Goal: Task Accomplishment & Management: Manage account settings

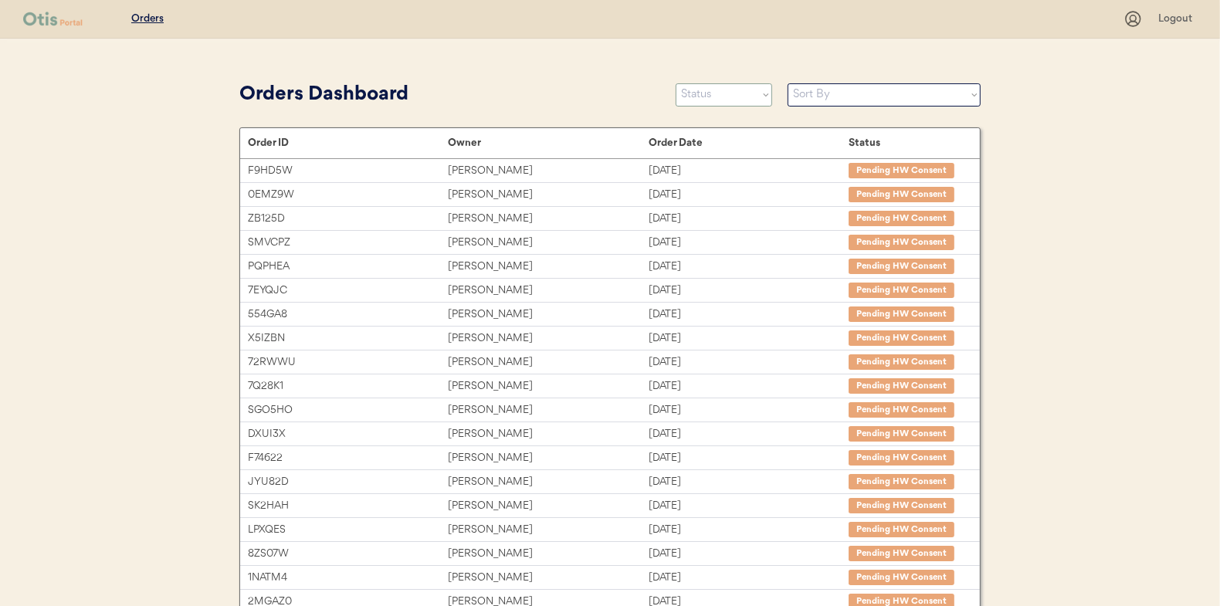
click at [713, 100] on select "Status On Hold New In Progress Complete Pending HW Consent Canceled" at bounding box center [724, 94] width 97 height 23
select select ""new""
click at [676, 83] on select "Status On Hold New In Progress Complete Pending HW Consent Canceled" at bounding box center [724, 94] width 97 height 23
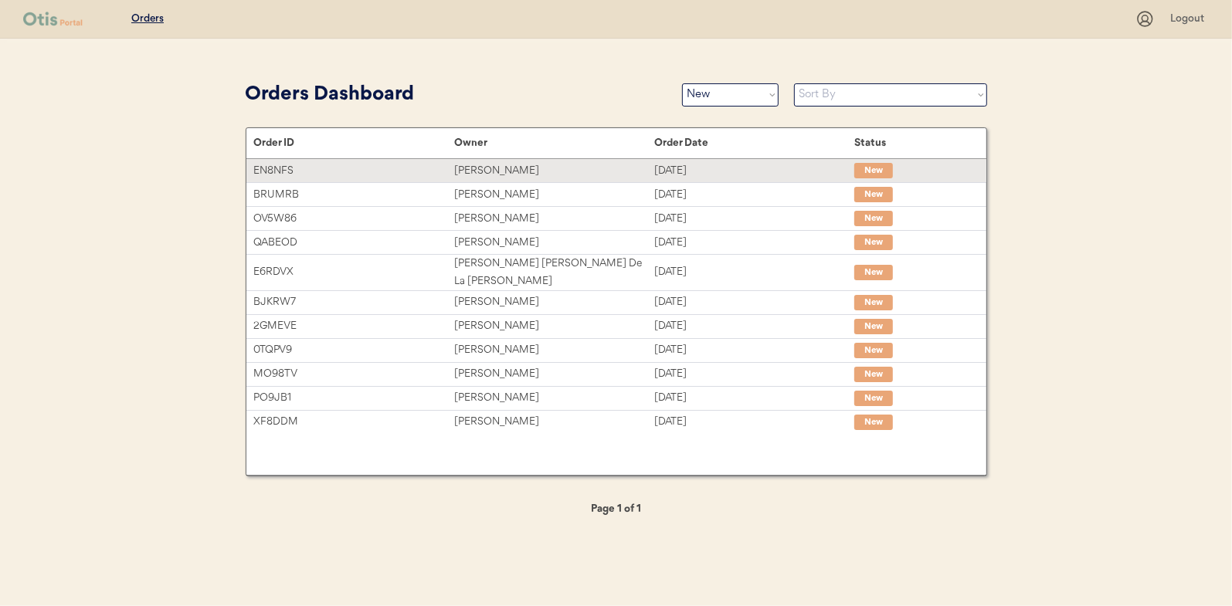
click at [484, 174] on div "[PERSON_NAME]" at bounding box center [554, 171] width 200 height 18
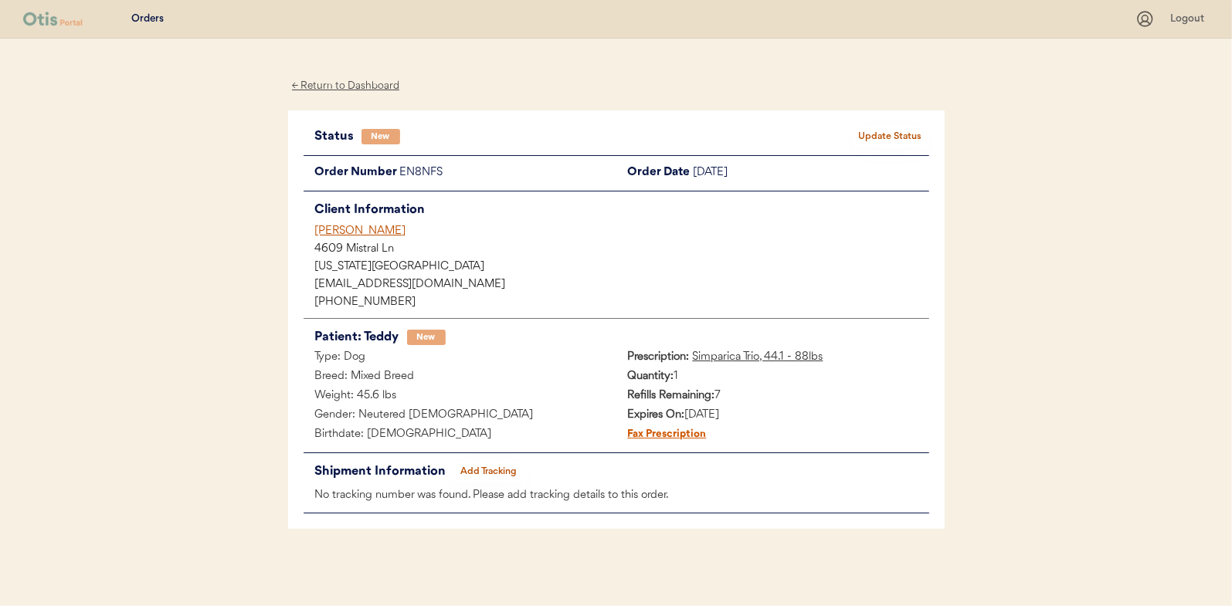
click at [906, 137] on button "Update Status" at bounding box center [890, 137] width 77 height 22
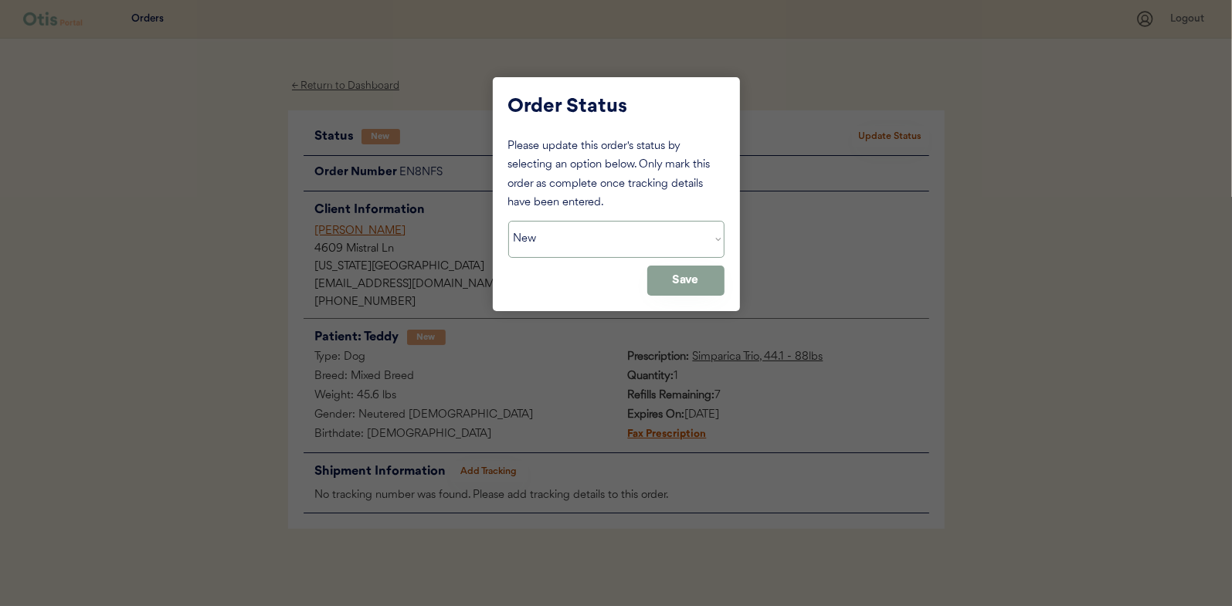
click at [541, 233] on select "Status On Hold New In Progress Complete Pending HW Consent Canceled" at bounding box center [616, 239] width 216 height 37
select select ""in_progress""
click at [508, 221] on select "Status On Hold New In Progress Complete Pending HW Consent Canceled" at bounding box center [616, 239] width 216 height 37
click at [693, 287] on button "Save" at bounding box center [685, 281] width 77 height 30
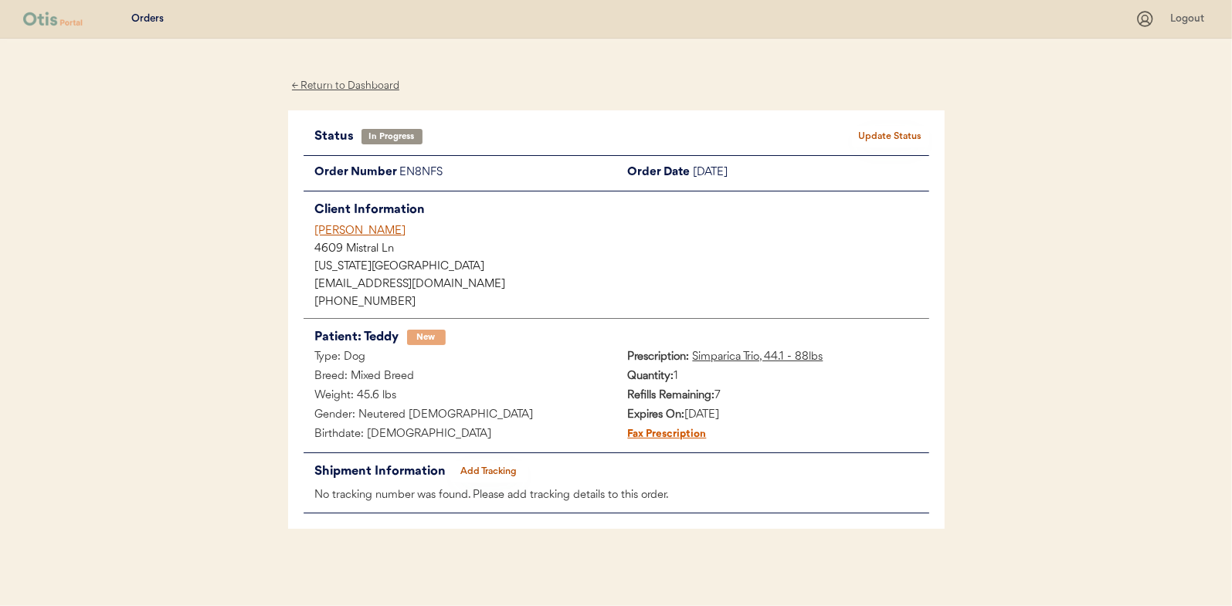
click at [332, 83] on div "← Return to Dashboard" at bounding box center [346, 86] width 116 height 18
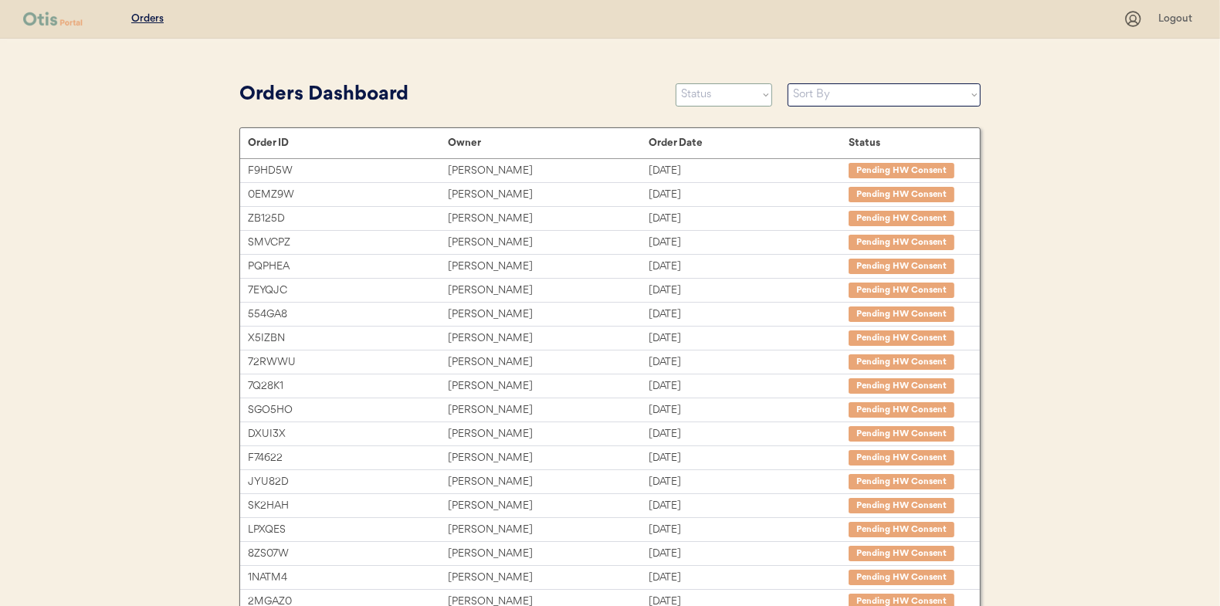
click at [720, 99] on select "Status On Hold New In Progress Complete Pending HW Consent Canceled" at bounding box center [724, 94] width 97 height 23
select select ""new""
click at [676, 83] on select "Status On Hold New In Progress Complete Pending HW Consent Canceled" at bounding box center [724, 94] width 97 height 23
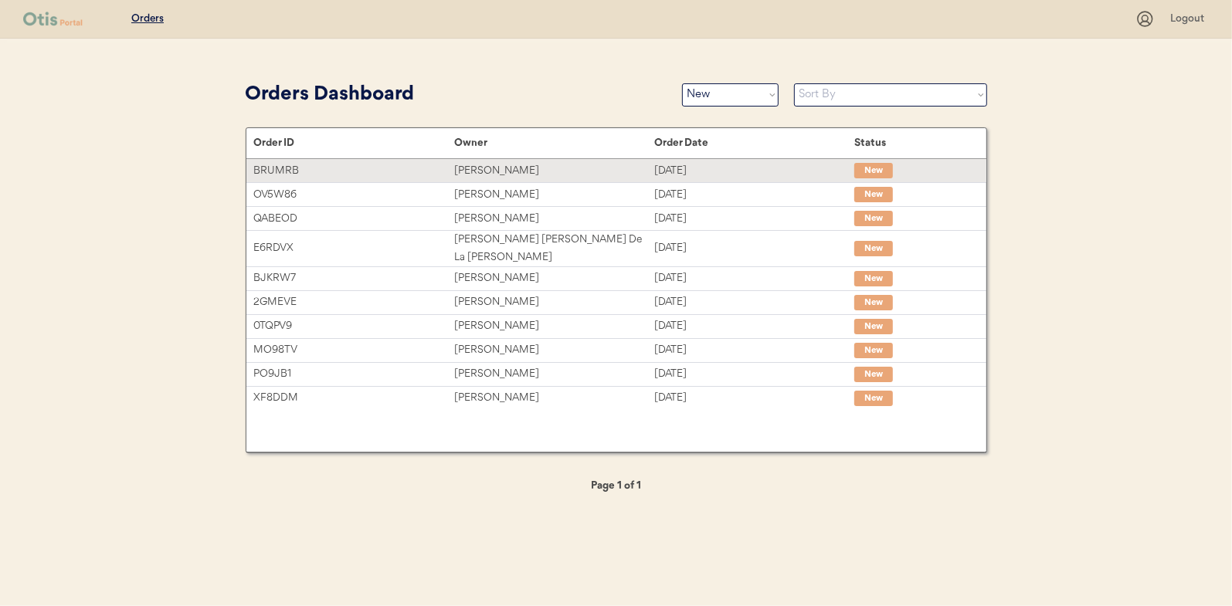
click at [487, 171] on div "[PERSON_NAME]" at bounding box center [554, 171] width 200 height 18
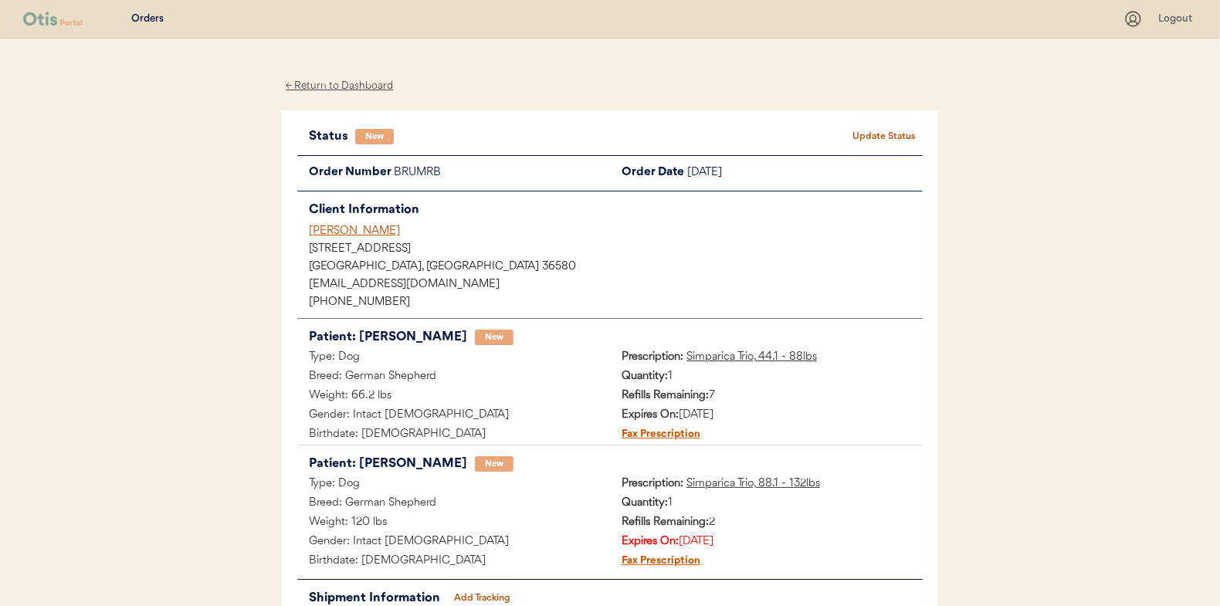
click at [875, 136] on button "Update Status" at bounding box center [884, 137] width 77 height 22
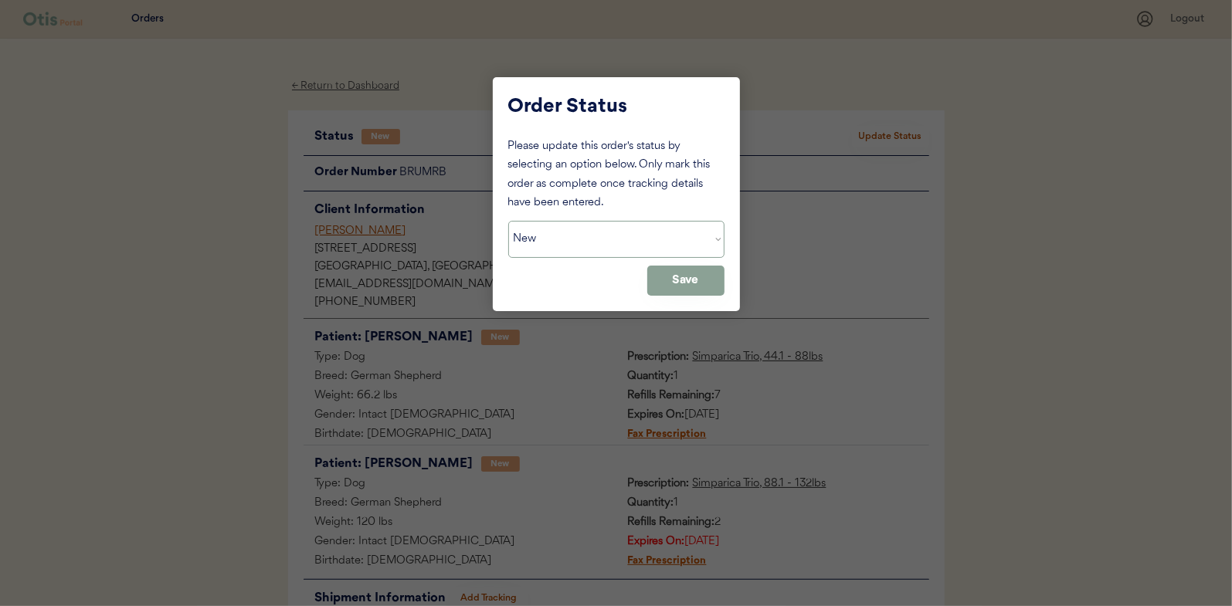
click at [551, 241] on select "Status On Hold New In Progress Complete Pending HW Consent Canceled" at bounding box center [616, 239] width 216 height 37
select select ""in_progress""
click at [508, 221] on select "Status On Hold New In Progress Complete Pending HW Consent Canceled" at bounding box center [616, 239] width 216 height 37
click at [665, 283] on button "Save" at bounding box center [685, 281] width 77 height 30
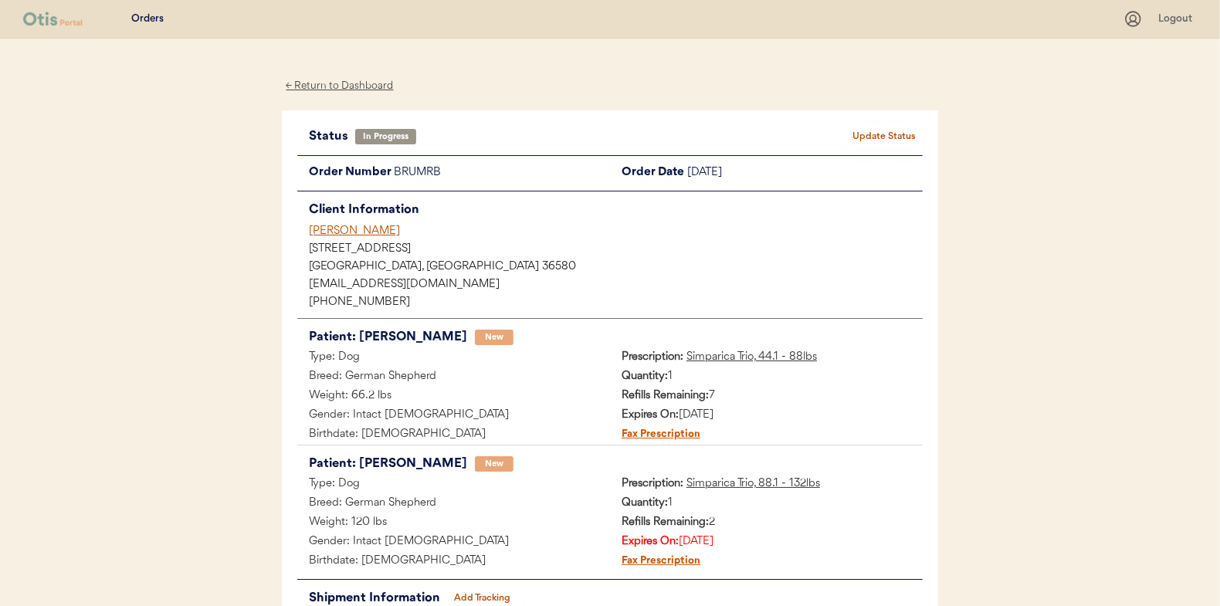
click at [335, 84] on div "← Return to Dashboard" at bounding box center [340, 86] width 116 height 18
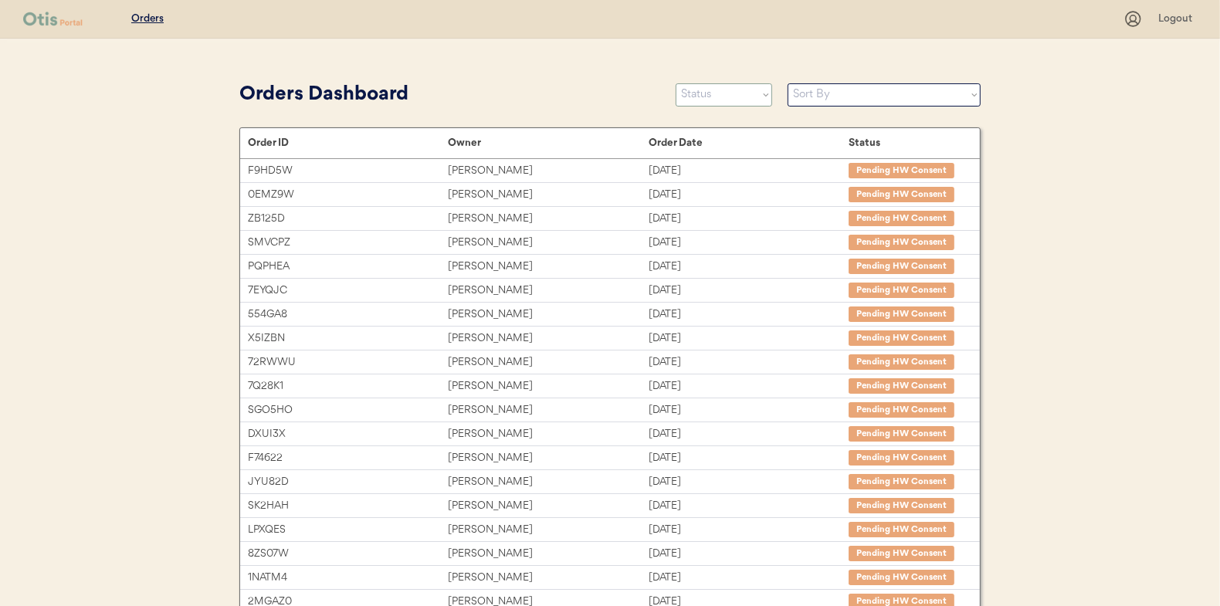
click at [714, 103] on select "Status On Hold New In Progress Complete Pending HW Consent Canceled" at bounding box center [724, 94] width 97 height 23
select select ""new""
click at [676, 83] on select "Status On Hold New In Progress Complete Pending HW Consent Canceled" at bounding box center [724, 94] width 97 height 23
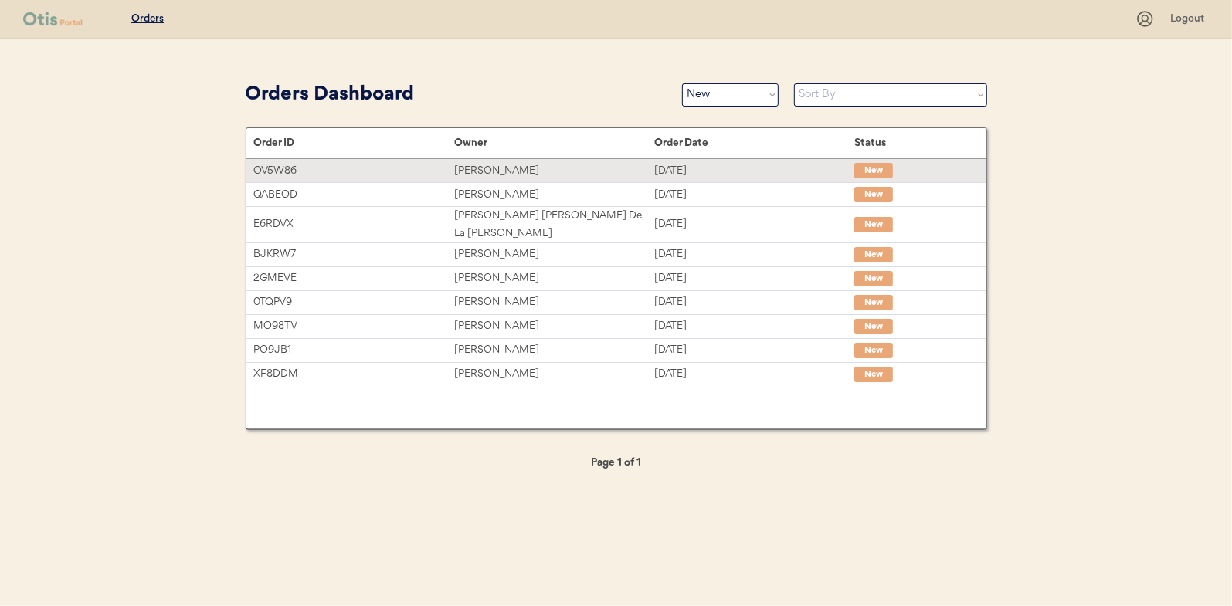
click at [493, 169] on div "Sarah Boy" at bounding box center [554, 171] width 200 height 18
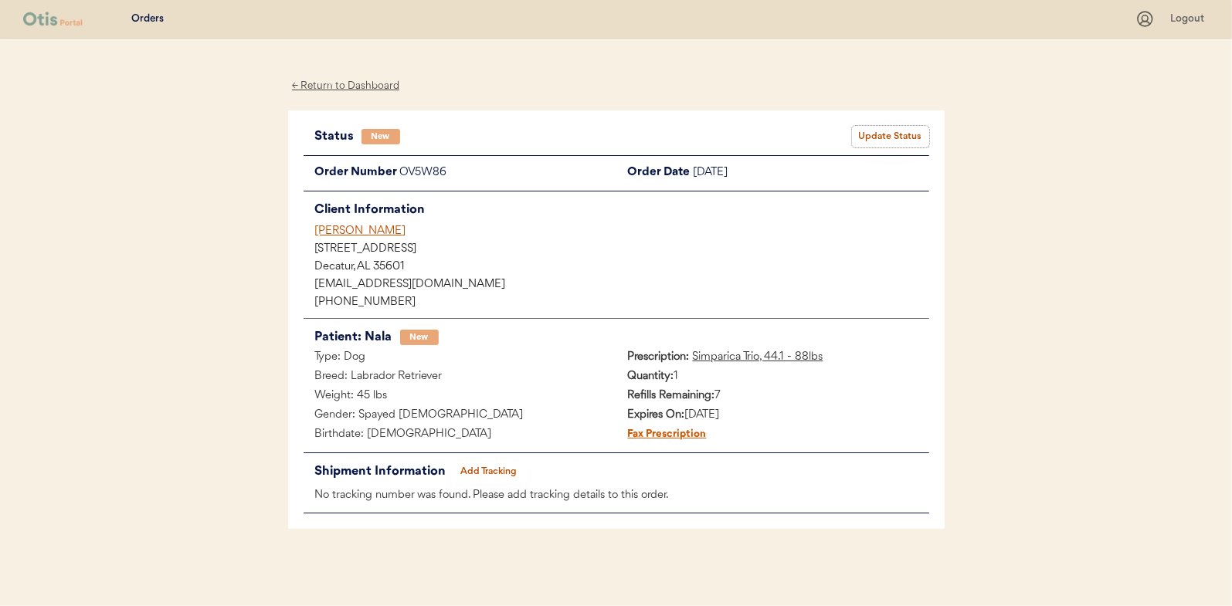
click at [886, 129] on button "Update Status" at bounding box center [890, 137] width 77 height 22
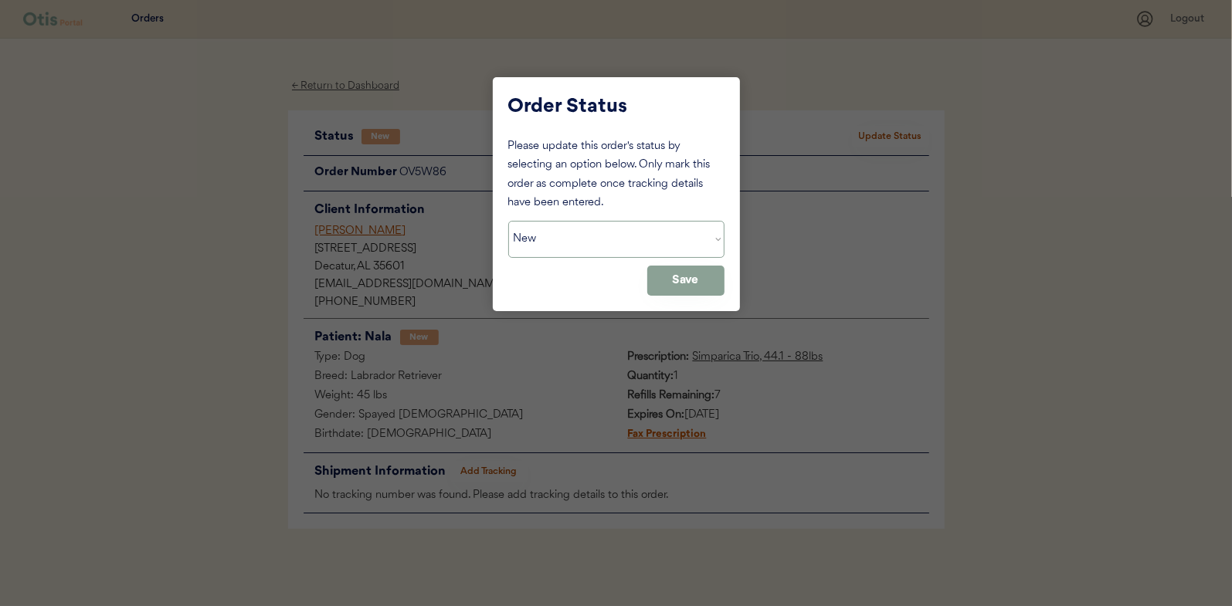
click at [565, 245] on select "Status On Hold New In Progress Complete Pending HW Consent Canceled" at bounding box center [616, 239] width 216 height 37
select select ""in_progress""
click at [508, 221] on select "Status On Hold New In Progress Complete Pending HW Consent Canceled" at bounding box center [616, 239] width 216 height 37
click at [673, 283] on button "Save" at bounding box center [685, 281] width 77 height 30
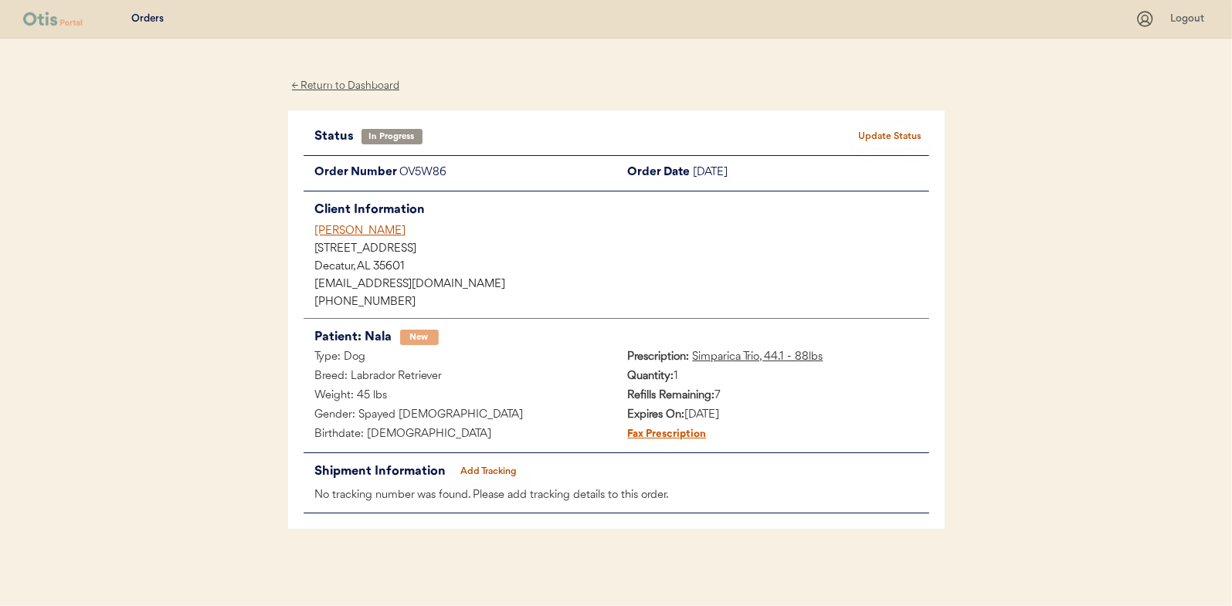
click at [343, 83] on div "← Return to Dashboard" at bounding box center [346, 86] width 116 height 18
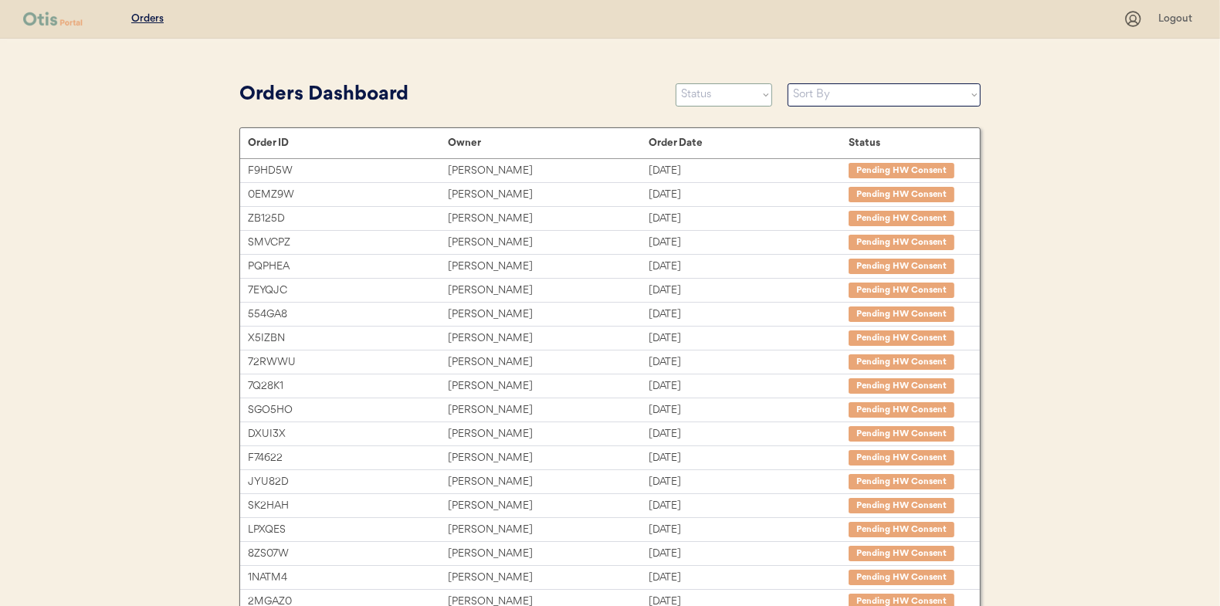
click at [714, 98] on select "Status On Hold New In Progress Complete Pending HW Consent Canceled" at bounding box center [724, 94] width 97 height 23
select select ""new""
click at [676, 83] on select "Status On Hold New In Progress Complete Pending HW Consent Canceled" at bounding box center [724, 94] width 97 height 23
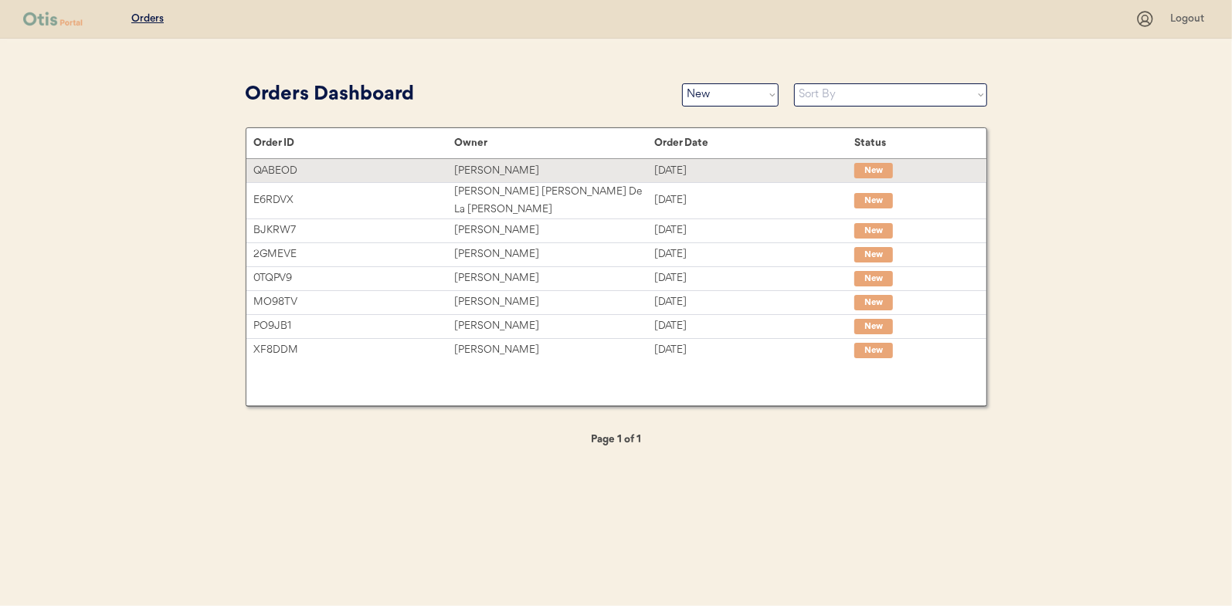
click at [487, 168] on div "Tanya Hitzel" at bounding box center [554, 171] width 200 height 18
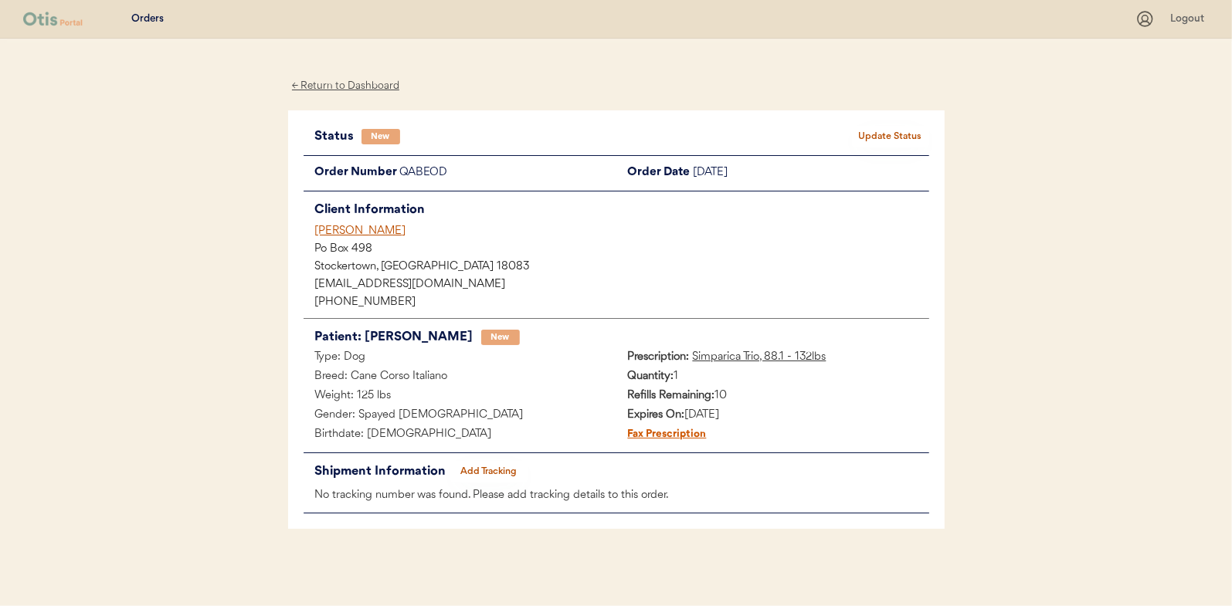
click at [881, 132] on button "Update Status" at bounding box center [890, 137] width 77 height 22
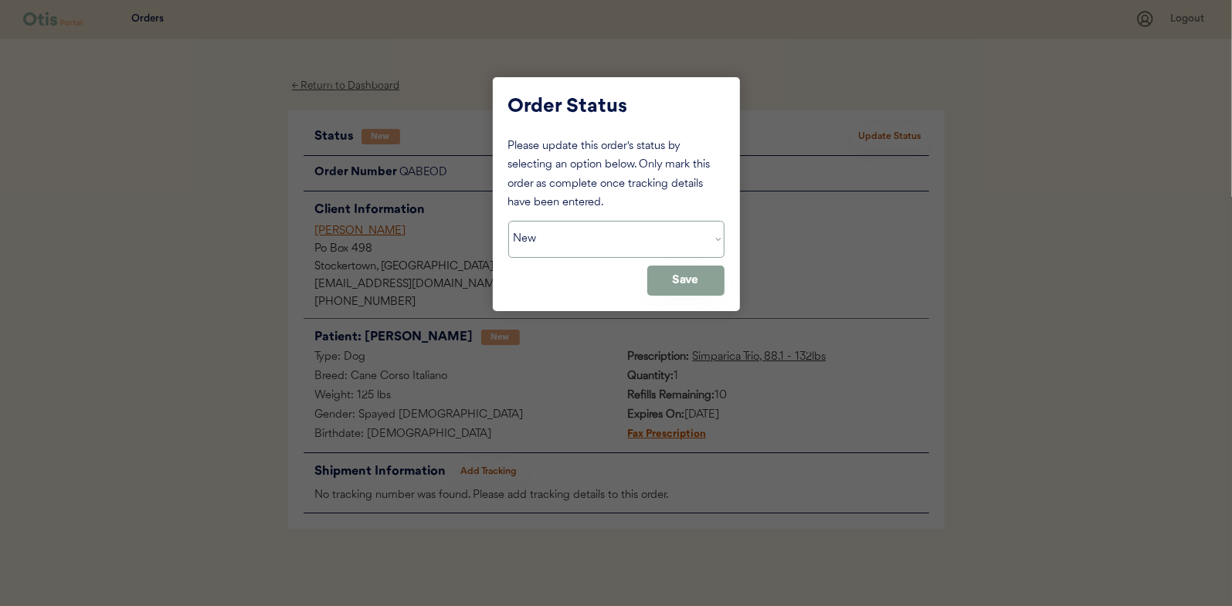
click at [589, 225] on select "Status On Hold New In Progress Complete Pending HW Consent Canceled" at bounding box center [616, 239] width 216 height 37
select select ""in_progress""
click at [508, 221] on select "Status On Hold New In Progress Complete Pending HW Consent Canceled" at bounding box center [616, 239] width 216 height 37
click at [666, 284] on button "Save" at bounding box center [685, 281] width 77 height 30
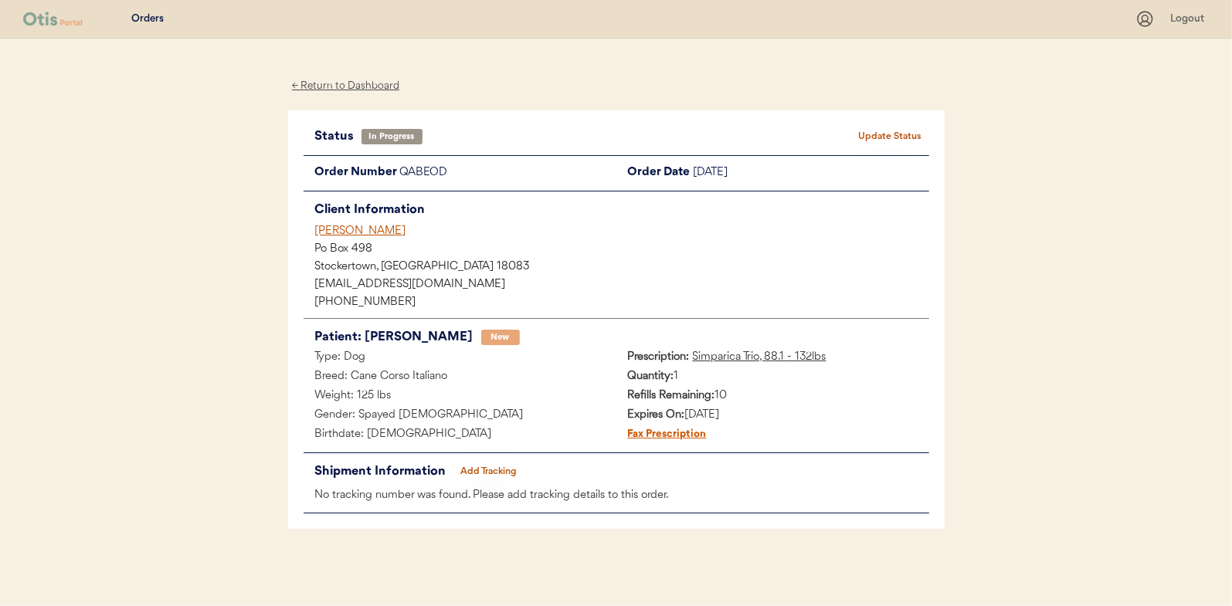
click at [329, 85] on div "← Return to Dashboard" at bounding box center [346, 86] width 116 height 18
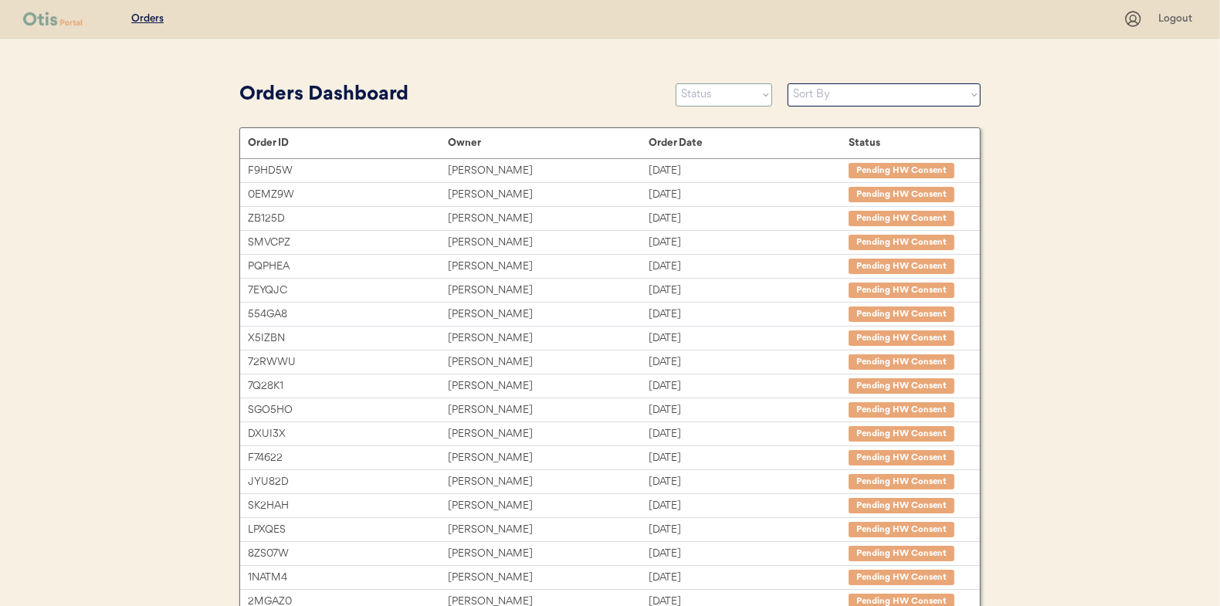
click at [703, 91] on select "Status On Hold New In Progress Complete Pending HW Consent Canceled" at bounding box center [724, 94] width 97 height 23
select select ""new""
click at [676, 83] on select "Status On Hold New In Progress Complete Pending HW Consent Canceled" at bounding box center [724, 94] width 97 height 23
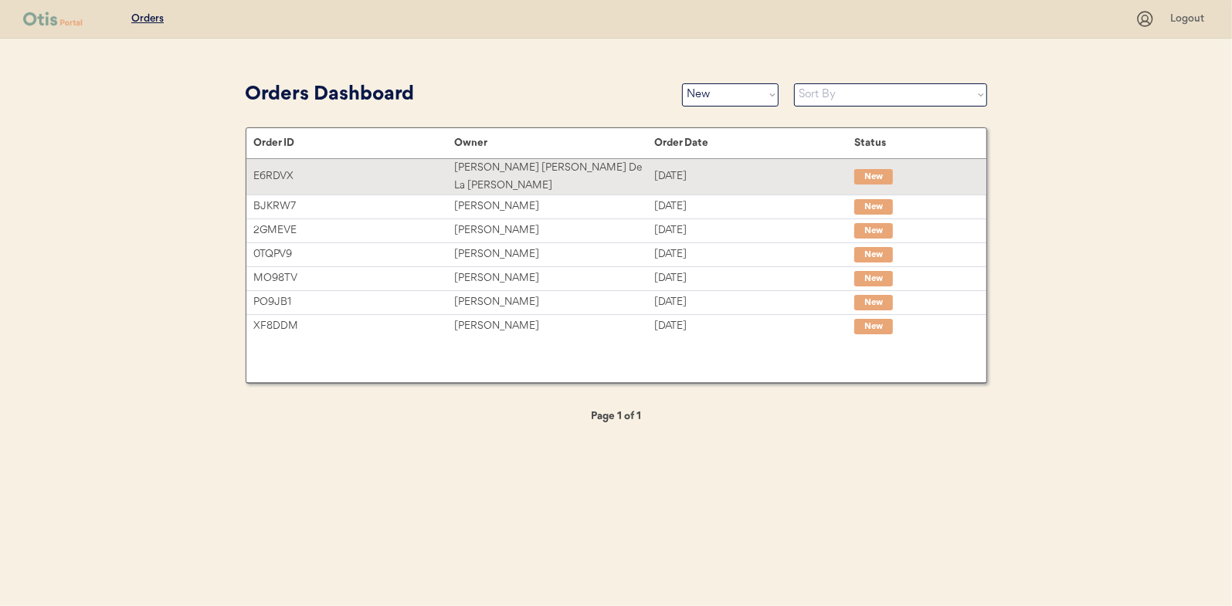
click at [519, 165] on div "[PERSON_NAME] [PERSON_NAME] De La [PERSON_NAME]" at bounding box center [554, 177] width 200 height 36
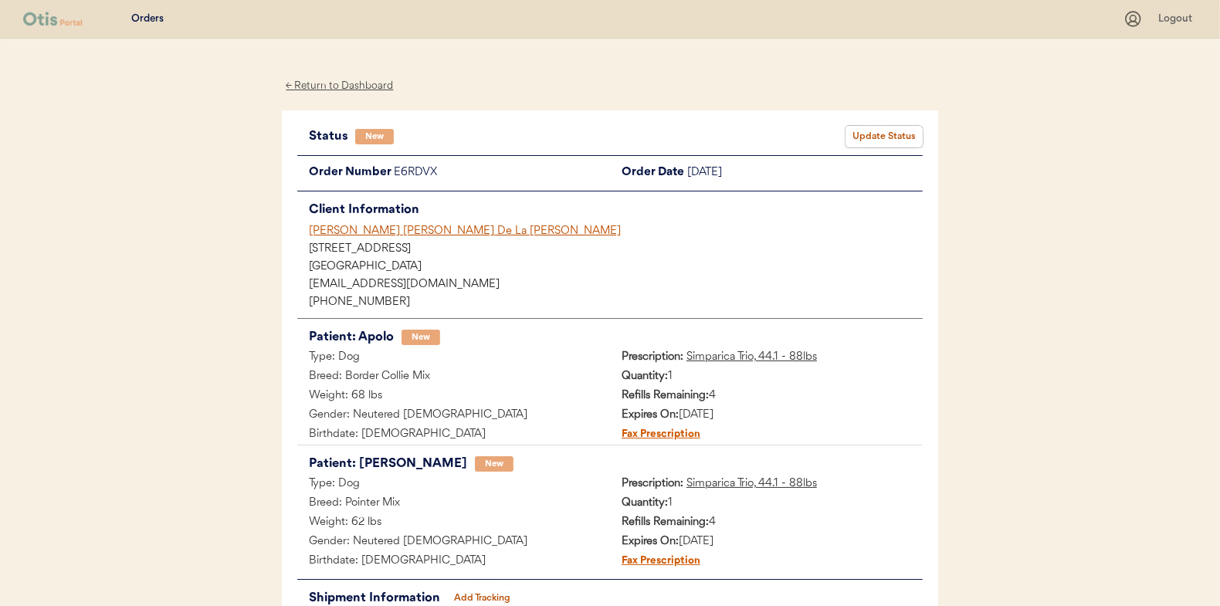
click at [881, 135] on button "Update Status" at bounding box center [884, 137] width 77 height 22
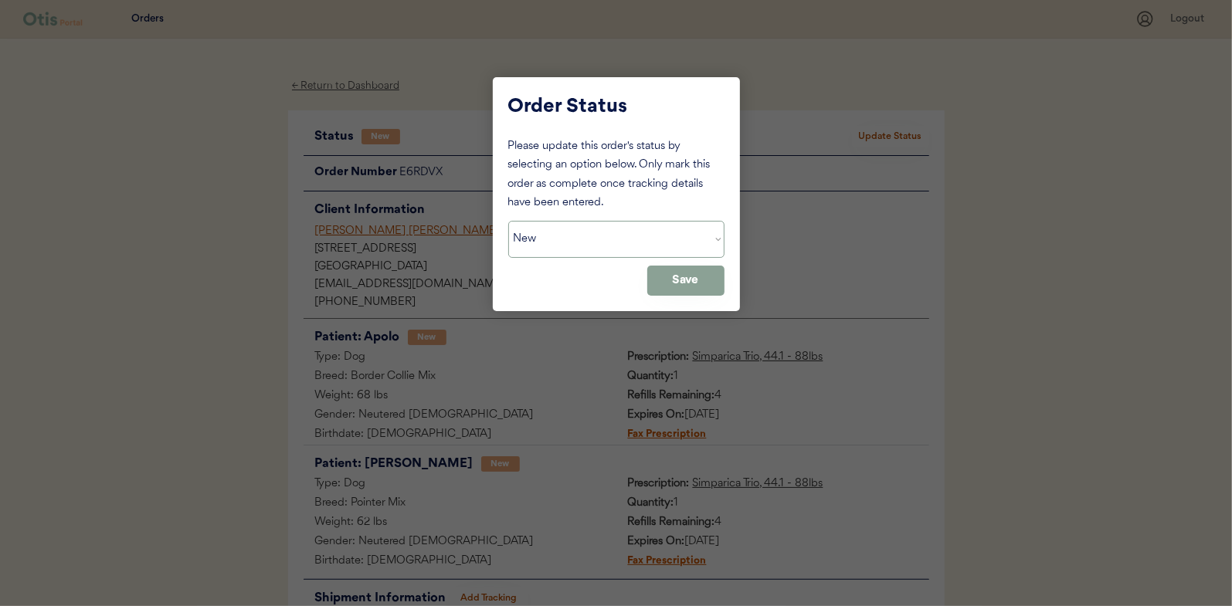
click at [554, 238] on select "Status On Hold New In Progress Complete Pending HW Consent Canceled" at bounding box center [616, 239] width 216 height 37
select select ""in_progress""
click at [508, 221] on select "Status On Hold New In Progress Complete Pending HW Consent Canceled" at bounding box center [616, 239] width 216 height 37
click at [695, 286] on button "Save" at bounding box center [685, 281] width 77 height 30
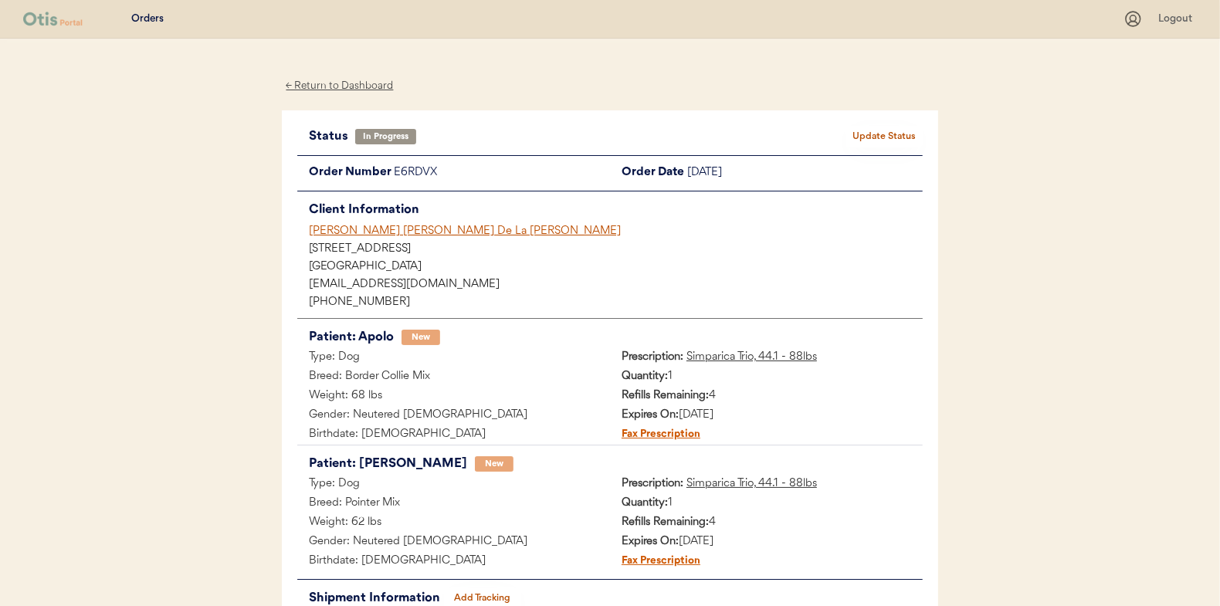
click at [348, 90] on div "← Return to Dashboard" at bounding box center [340, 86] width 116 height 18
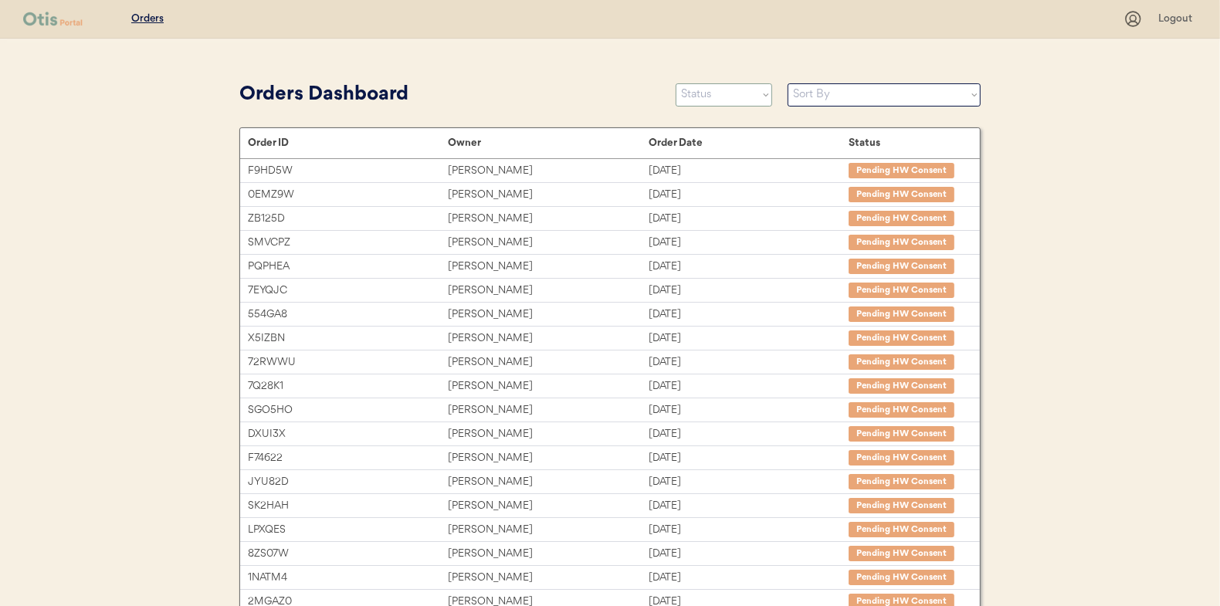
click at [708, 95] on select "Status On Hold New In Progress Complete Pending HW Consent Canceled" at bounding box center [724, 94] width 97 height 23
select select ""new""
click at [676, 83] on select "Status On Hold New In Progress Complete Pending HW Consent Canceled" at bounding box center [724, 94] width 97 height 23
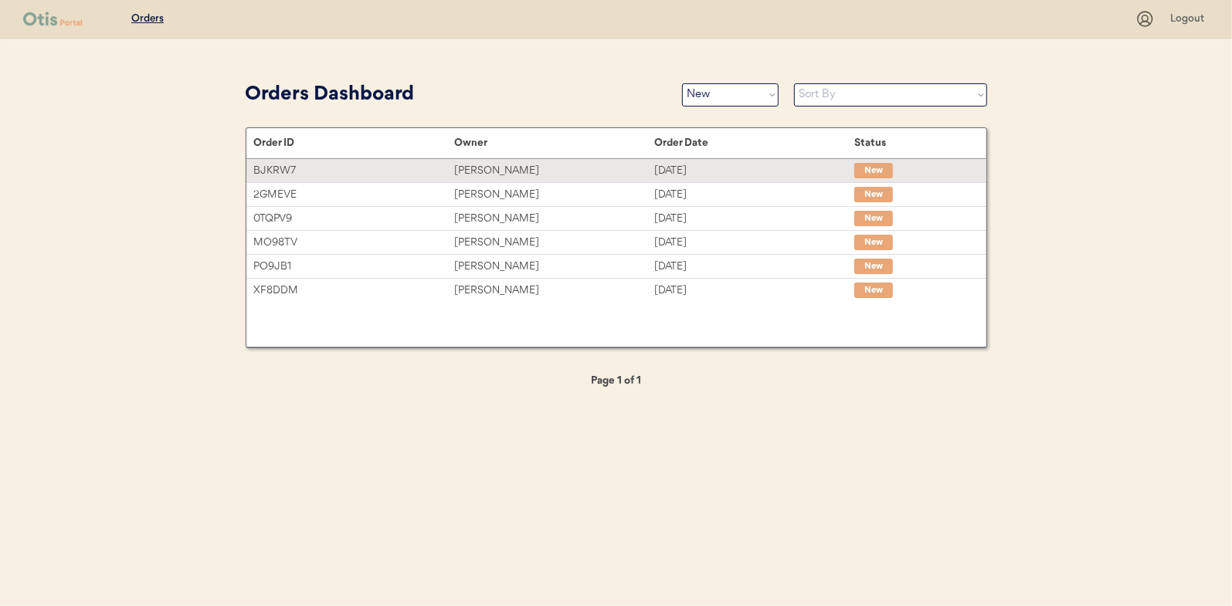
click at [503, 169] on div "[PERSON_NAME]" at bounding box center [554, 171] width 200 height 18
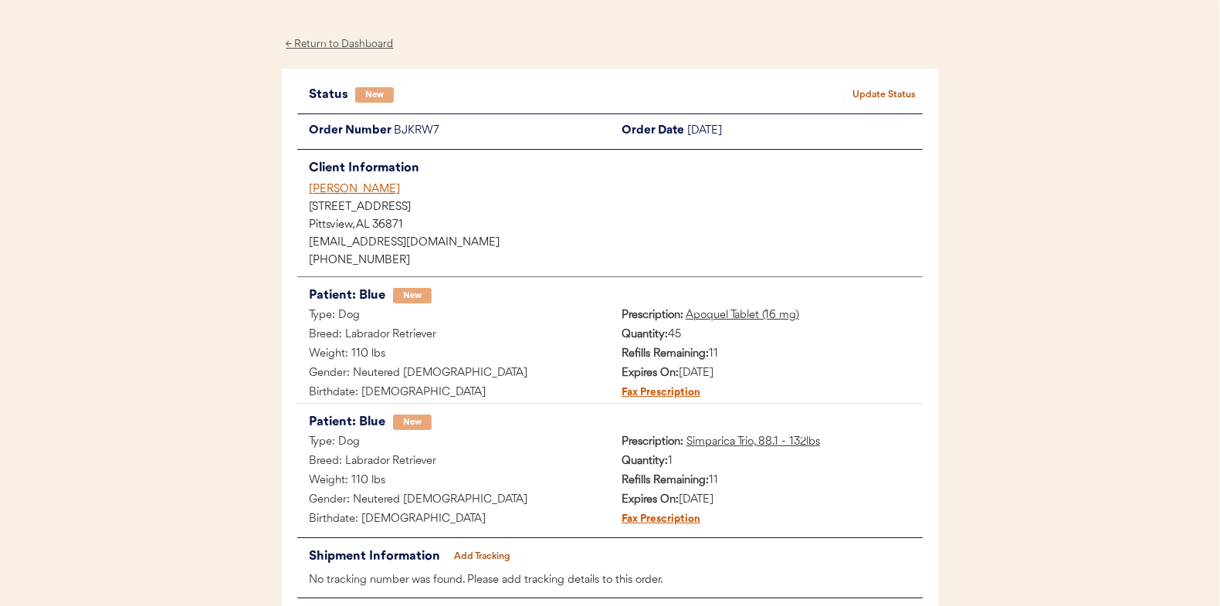
scroll to position [77, 0]
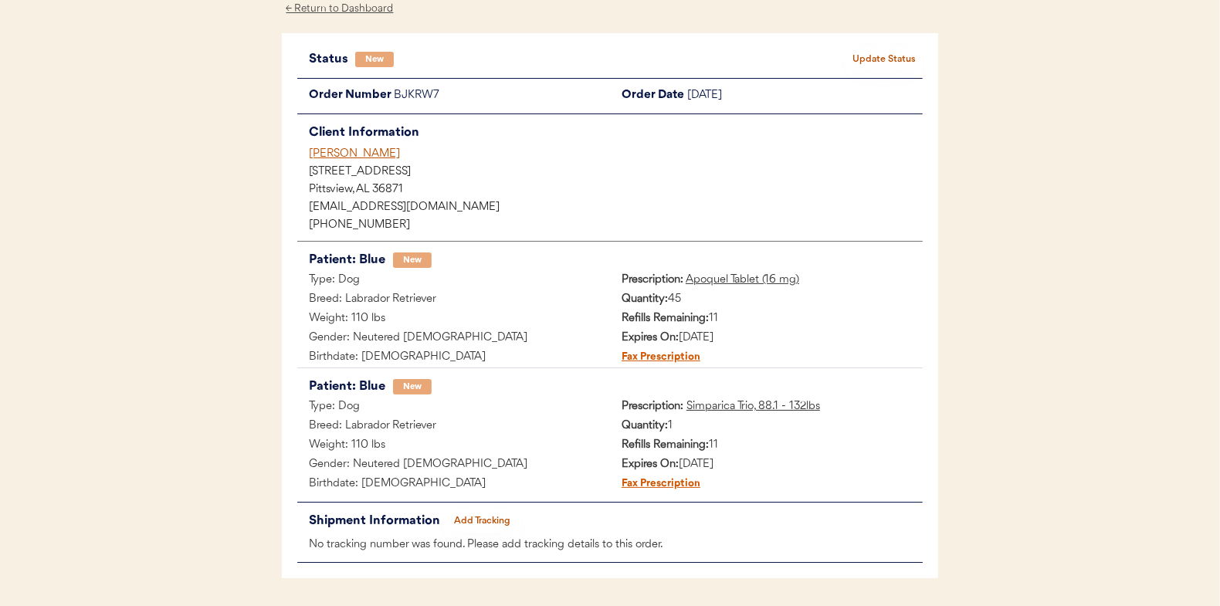
click at [878, 56] on button "Update Status" at bounding box center [884, 60] width 77 height 22
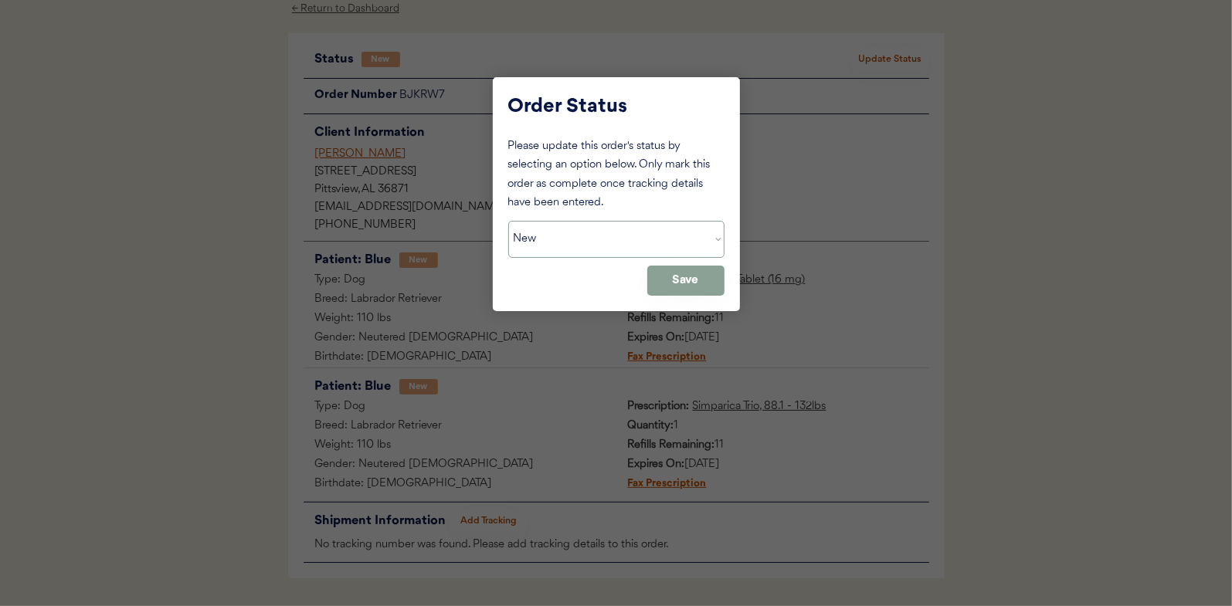
click at [536, 241] on select "Status On Hold New In Progress Complete Pending HW Consent Canceled" at bounding box center [616, 239] width 216 height 37
select select ""in_progress""
click at [508, 221] on select "Status On Hold New In Progress Complete Pending HW Consent Canceled" at bounding box center [616, 239] width 216 height 37
click at [680, 276] on button "Save" at bounding box center [685, 281] width 77 height 30
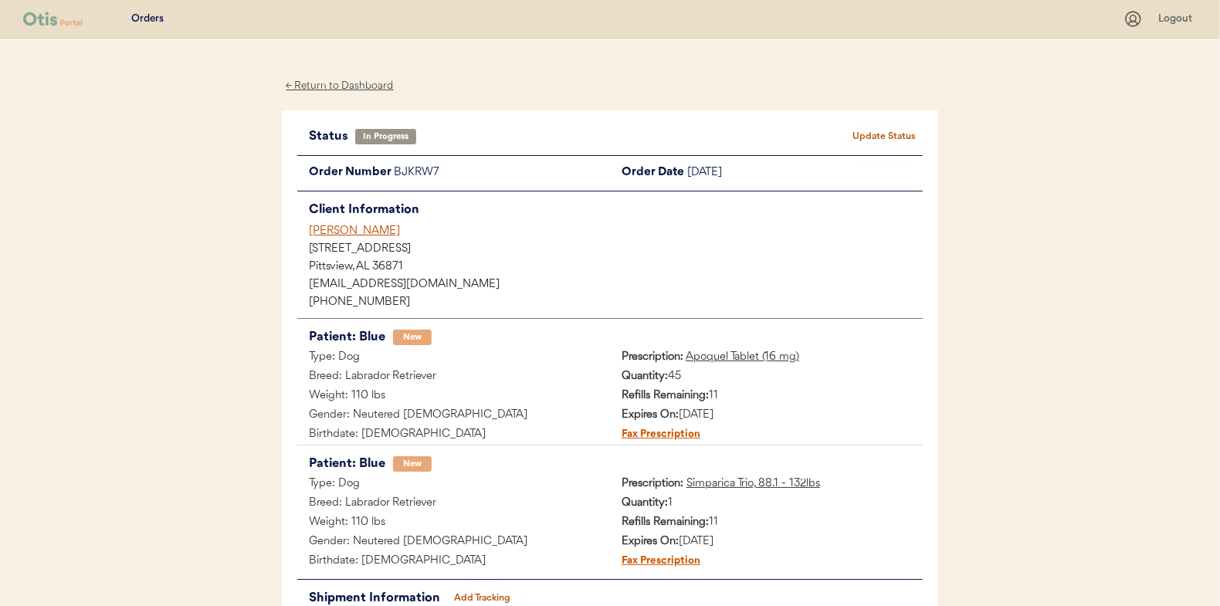
scroll to position [0, 0]
click at [328, 85] on div "← Return to Dashboard" at bounding box center [340, 86] width 116 height 18
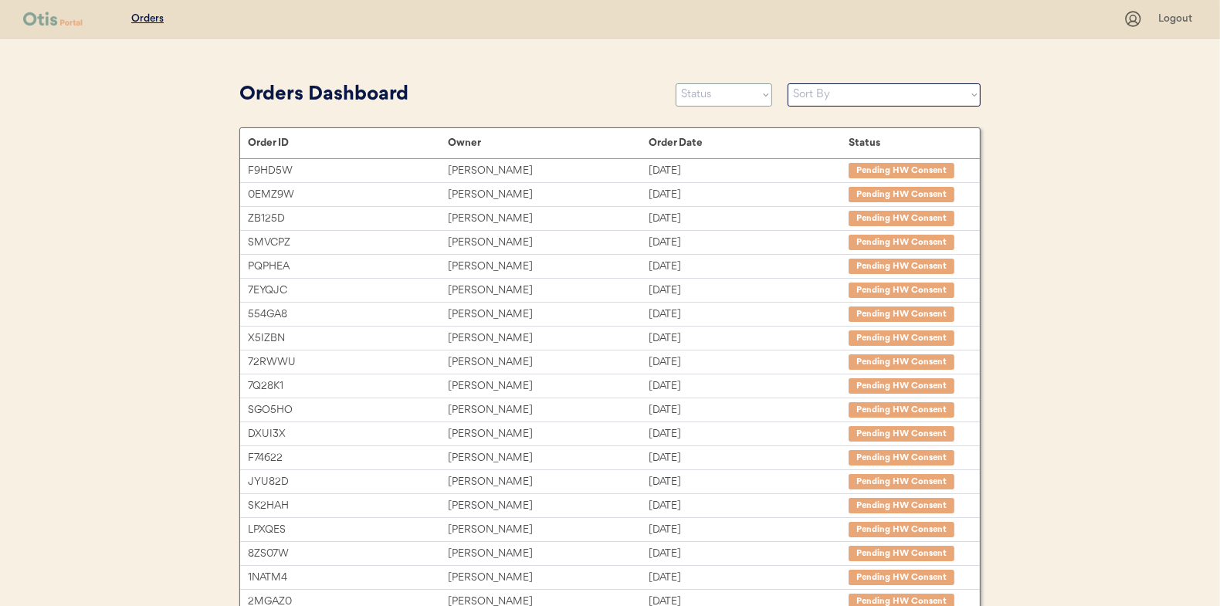
click at [703, 95] on select "Status On Hold New In Progress Complete Pending HW Consent Canceled" at bounding box center [724, 94] width 97 height 23
select select ""new""
click at [676, 83] on select "Status On Hold New In Progress Complete Pending HW Consent Canceled" at bounding box center [724, 94] width 97 height 23
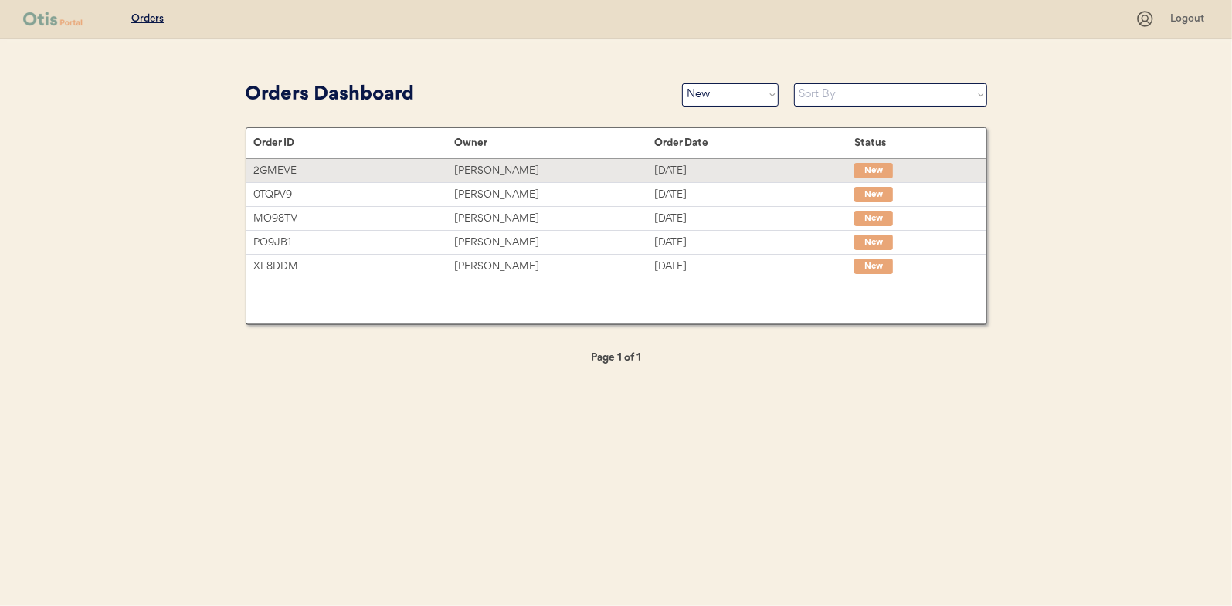
click at [484, 167] on div "Brandi Spears" at bounding box center [554, 171] width 200 height 18
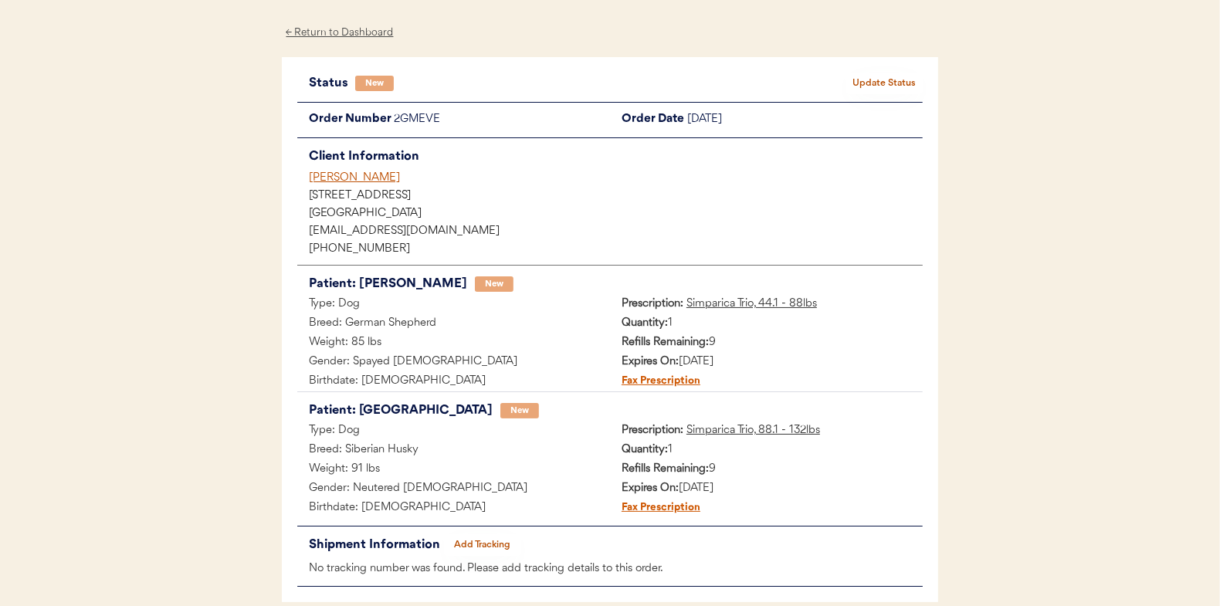
scroll to position [77, 0]
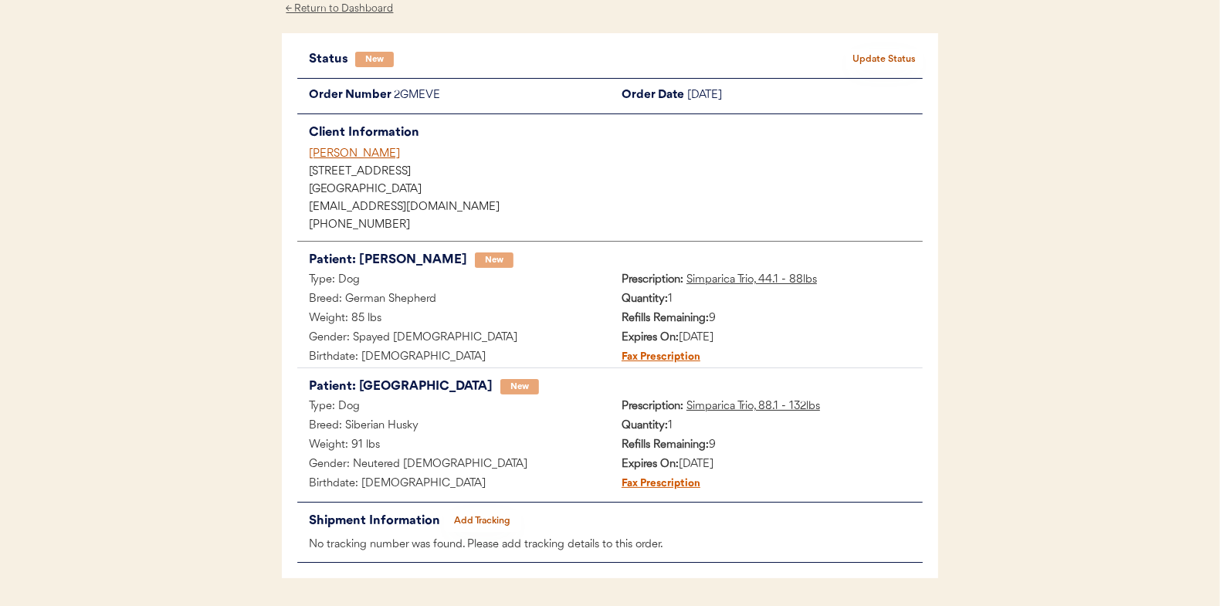
click at [878, 52] on button "Update Status" at bounding box center [884, 60] width 77 height 22
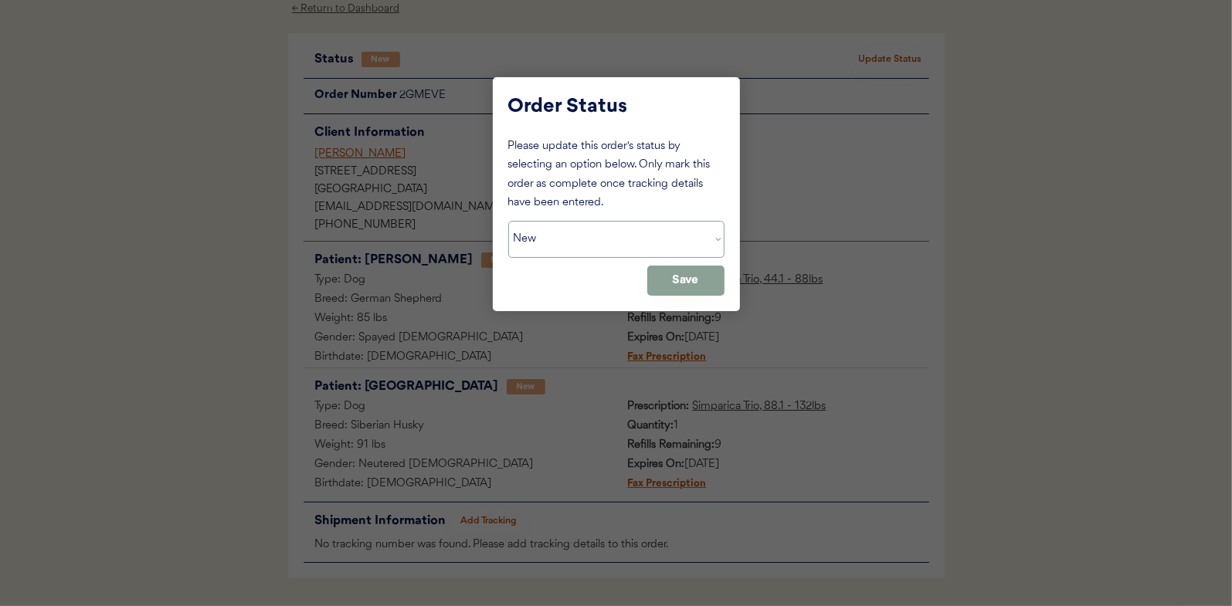
click at [548, 237] on select "Status On Hold New In Progress Complete Pending HW Consent Canceled" at bounding box center [616, 239] width 216 height 37
select select ""in_progress""
click at [508, 221] on select "Status On Hold New In Progress Complete Pending HW Consent Canceled" at bounding box center [616, 239] width 216 height 37
click at [686, 277] on button "Save" at bounding box center [685, 281] width 77 height 30
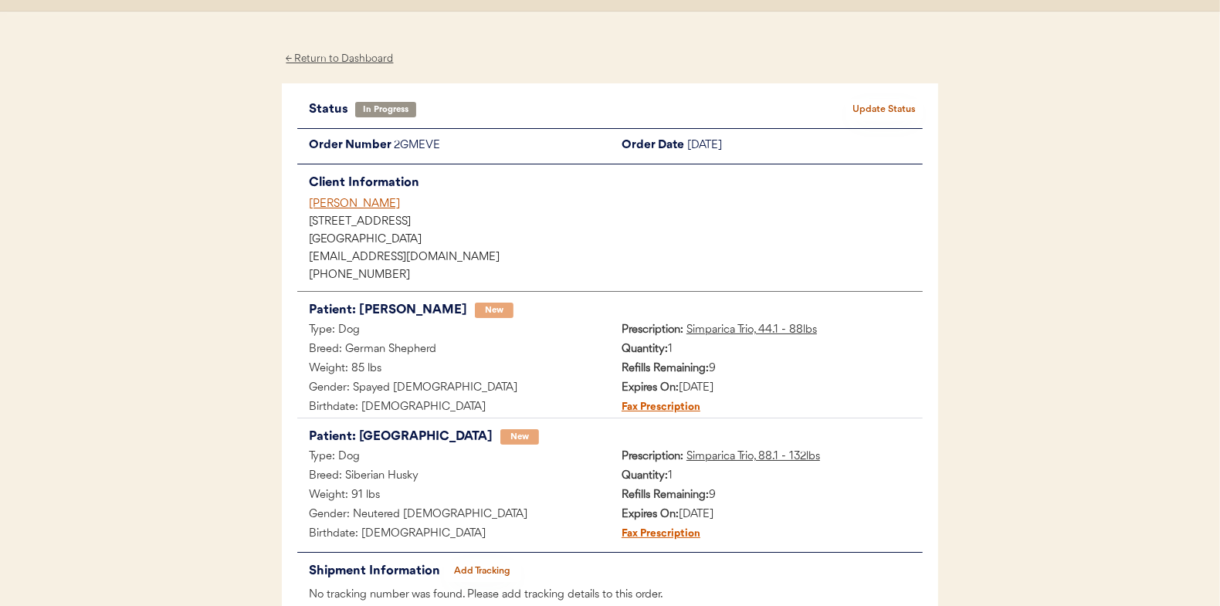
scroll to position [0, 0]
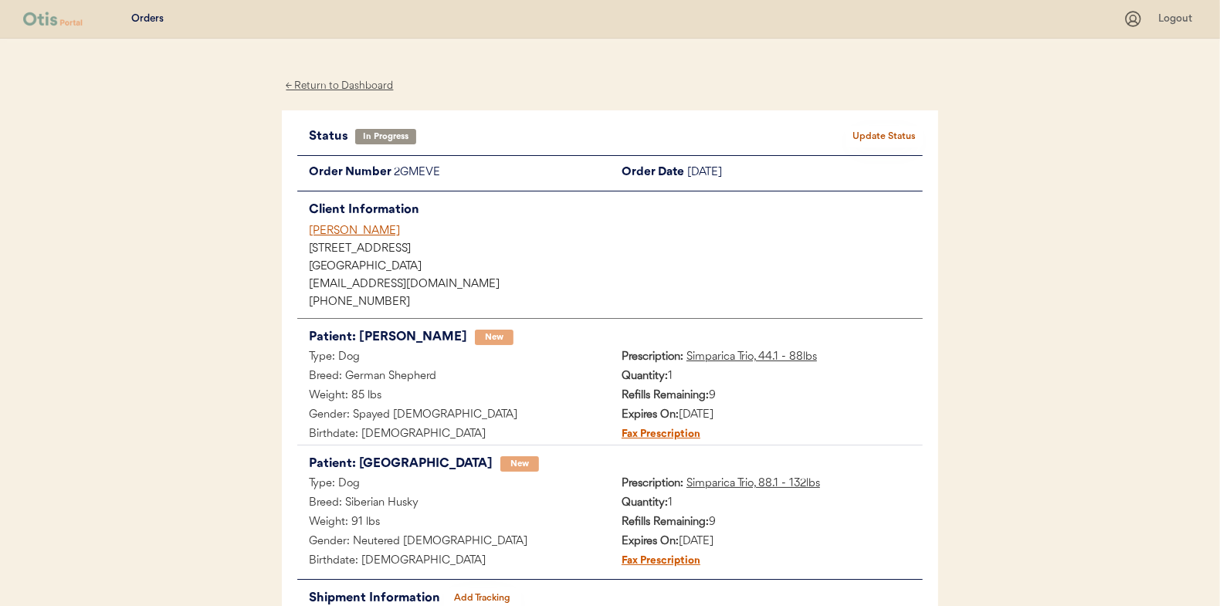
click at [344, 86] on div "← Return to Dashboard" at bounding box center [340, 86] width 116 height 18
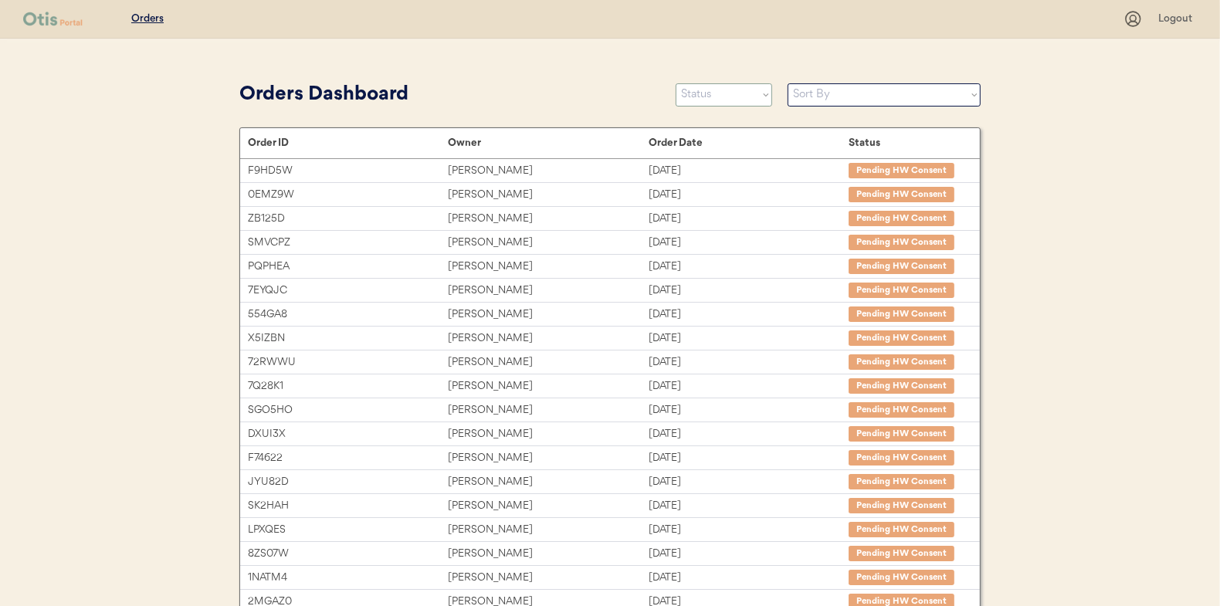
click at [709, 90] on select "Status On Hold New In Progress Complete Pending HW Consent Canceled" at bounding box center [724, 94] width 97 height 23
select select ""new""
click at [676, 83] on select "Status On Hold New In Progress Complete Pending HW Consent Canceled" at bounding box center [724, 94] width 97 height 23
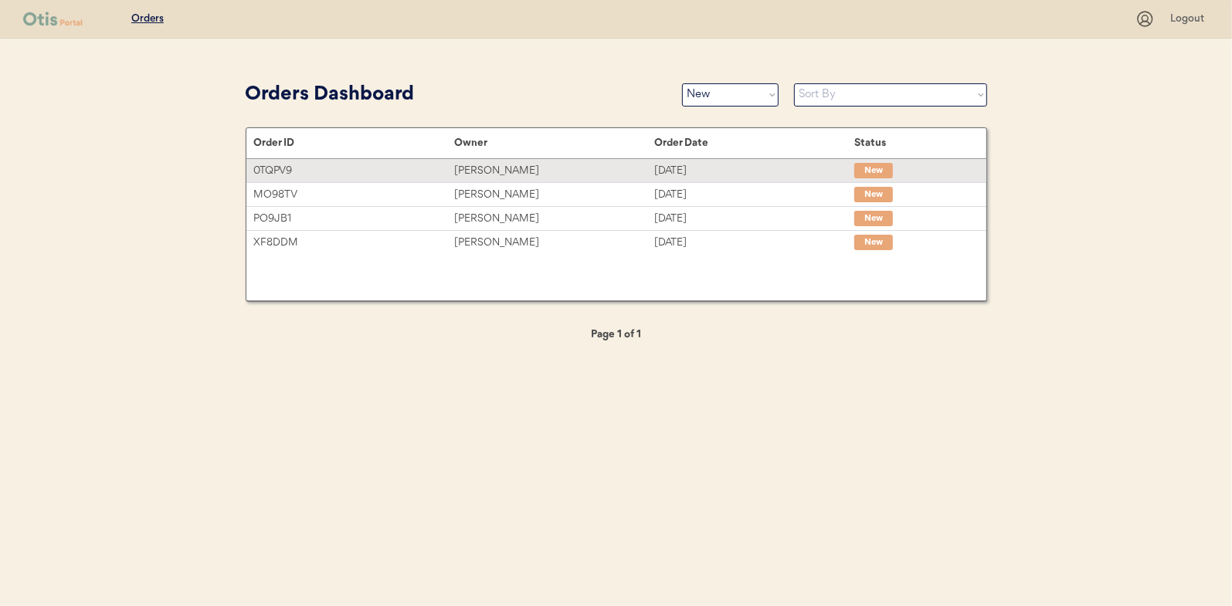
click at [481, 172] on div "[PERSON_NAME]" at bounding box center [554, 171] width 200 height 18
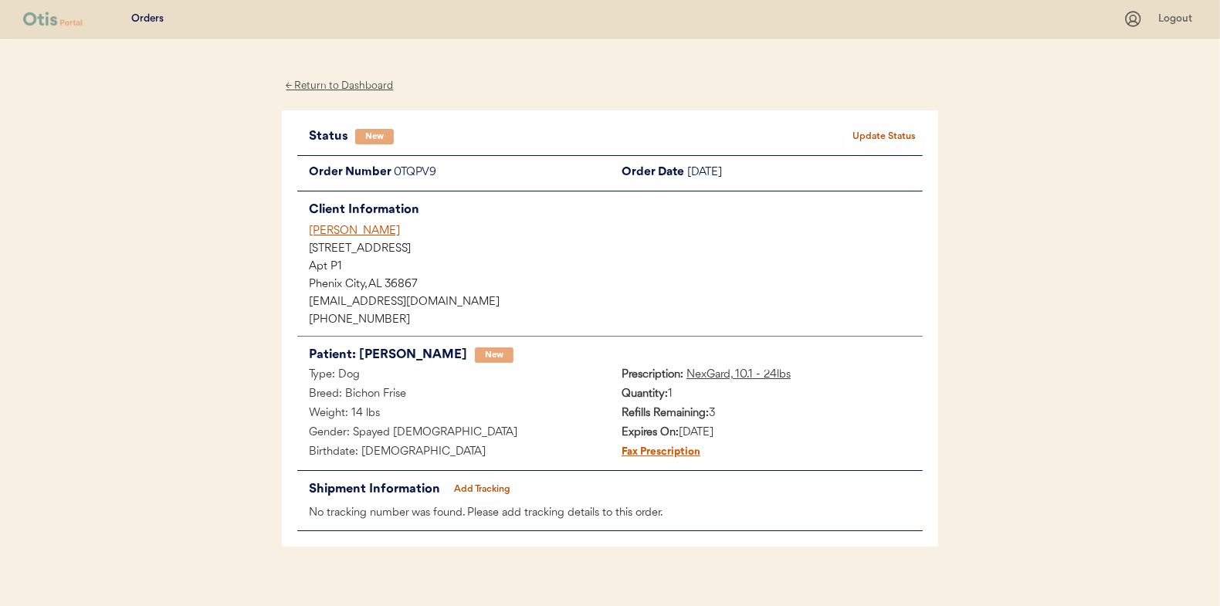
click at [873, 126] on button "Update Status" at bounding box center [884, 137] width 77 height 22
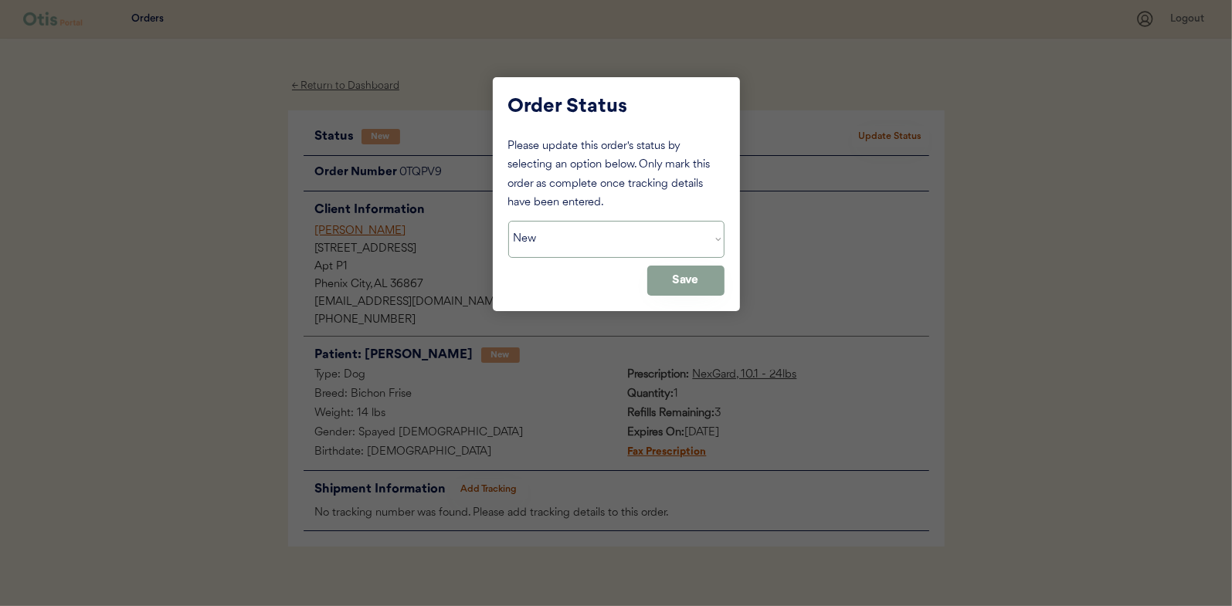
click at [592, 222] on select "Status On Hold New In Progress Complete Pending HW Consent Canceled" at bounding box center [616, 239] width 216 height 37
select select ""in_progress""
click at [508, 221] on select "Status On Hold New In Progress Complete Pending HW Consent Canceled" at bounding box center [616, 239] width 216 height 37
click at [699, 273] on button "Save" at bounding box center [685, 281] width 77 height 30
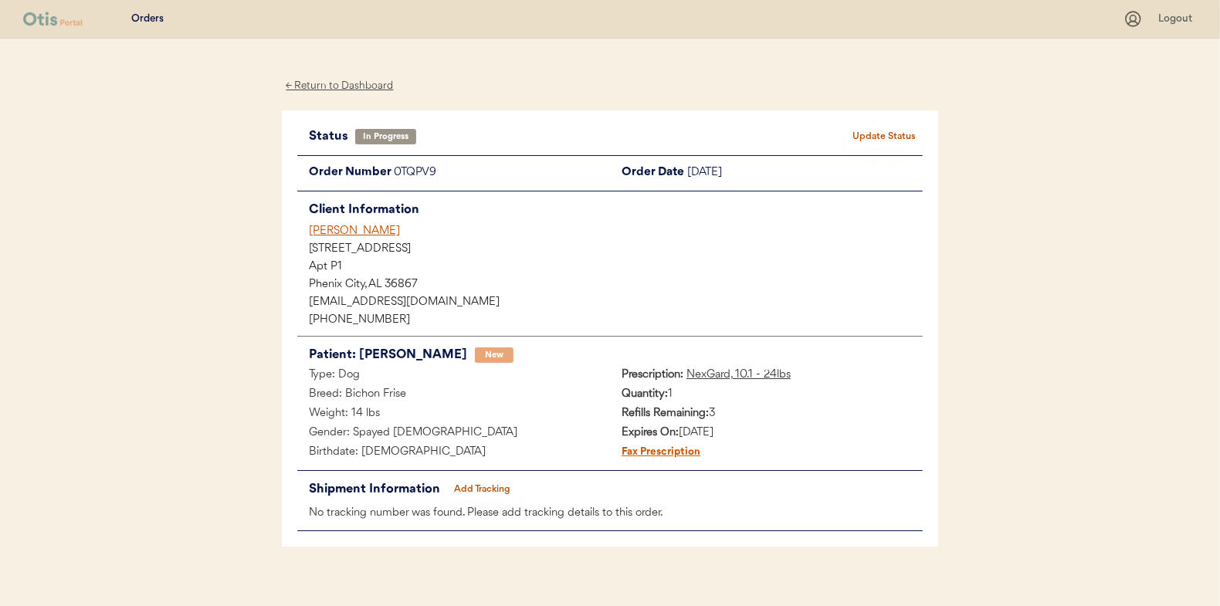
click at [347, 86] on div "← Return to Dashboard" at bounding box center [340, 86] width 116 height 18
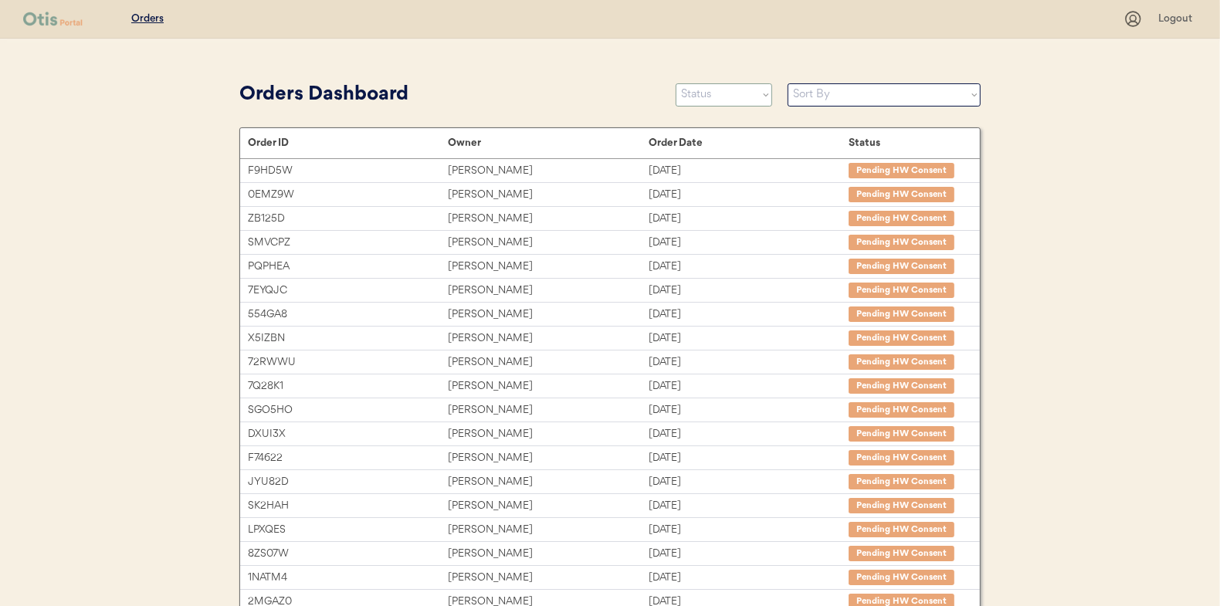
click at [699, 95] on select "Status On Hold New In Progress Complete Pending HW Consent Canceled" at bounding box center [724, 94] width 97 height 23
select select ""new""
click at [676, 83] on select "Status On Hold New In Progress Complete Pending HW Consent Canceled" at bounding box center [724, 94] width 97 height 23
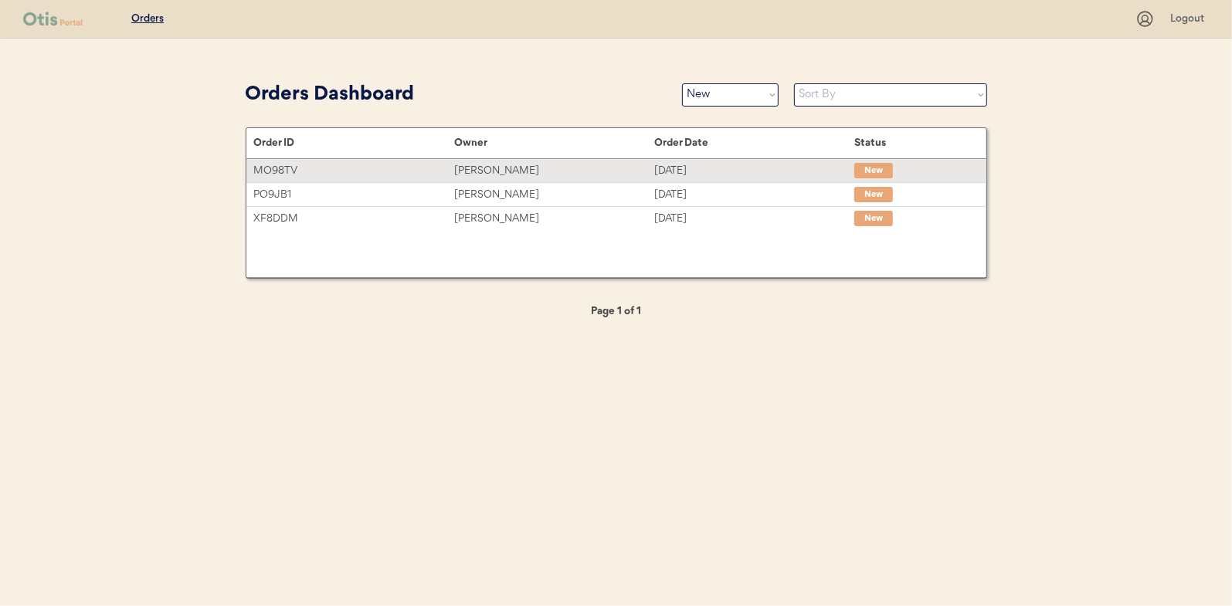
click at [497, 173] on div "[PERSON_NAME]" at bounding box center [554, 171] width 200 height 18
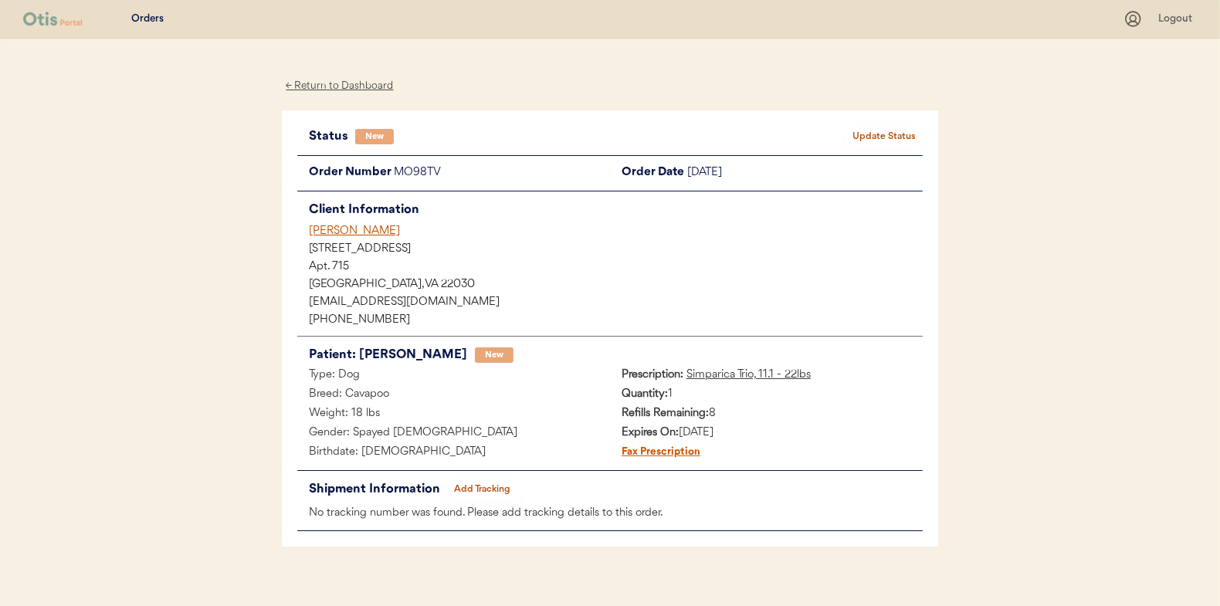
click at [867, 128] on button "Update Status" at bounding box center [884, 137] width 77 height 22
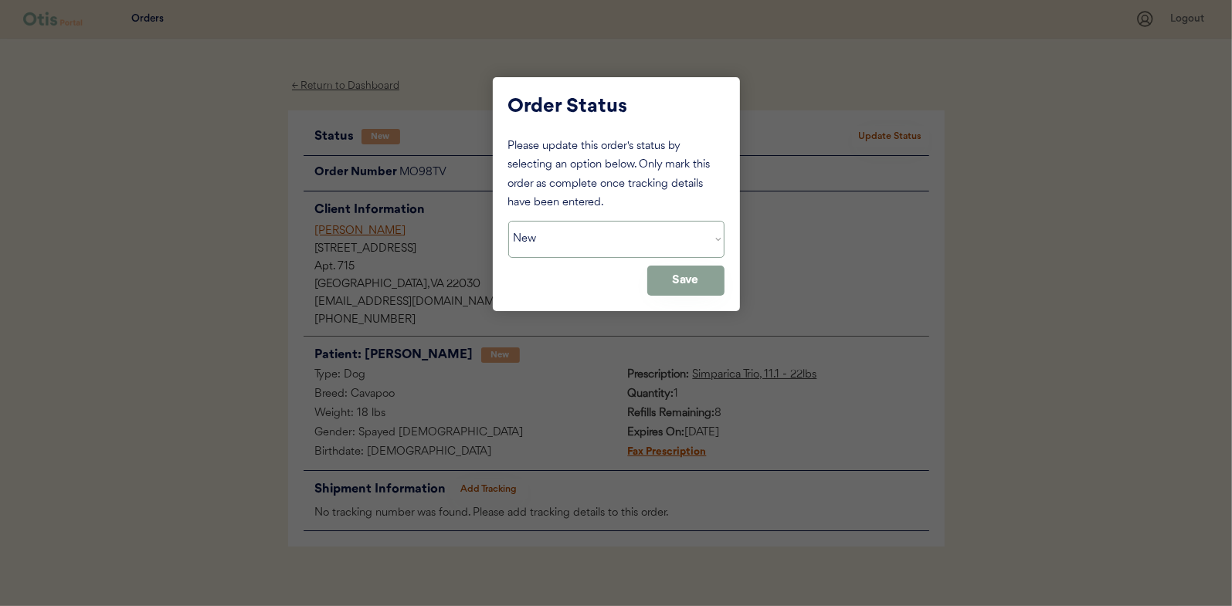
click at [582, 239] on select "Status On Hold New In Progress Complete Pending HW Consent Canceled" at bounding box center [616, 239] width 216 height 37
select select ""in_progress""
click at [508, 221] on select "Status On Hold New In Progress Complete Pending HW Consent Canceled" at bounding box center [616, 239] width 216 height 37
click at [683, 283] on button "Save" at bounding box center [685, 281] width 77 height 30
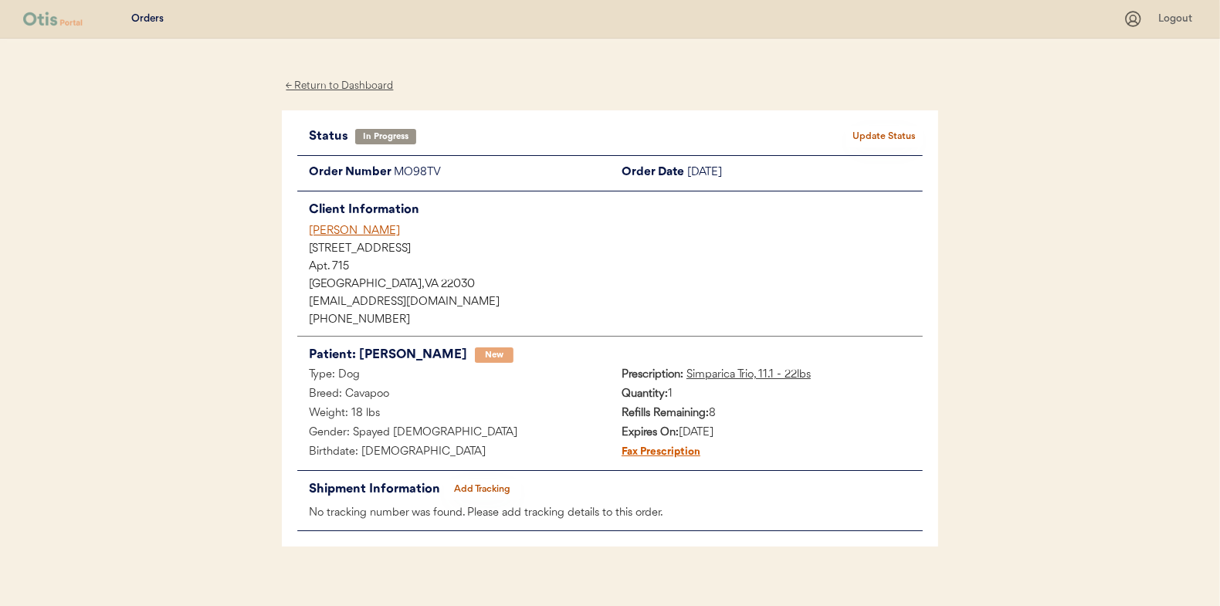
click at [338, 87] on div "← Return to Dashboard" at bounding box center [340, 86] width 116 height 18
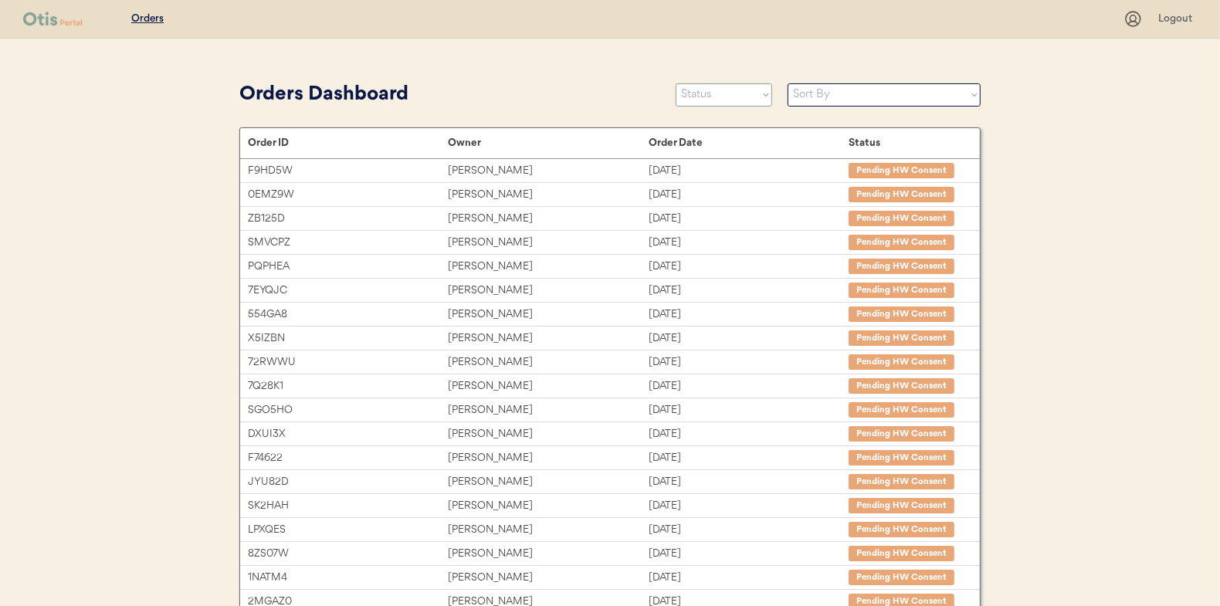
click at [716, 96] on select "Status On Hold New In Progress Complete Pending HW Consent Canceled" at bounding box center [724, 94] width 97 height 23
select select ""new""
click at [676, 83] on select "Status On Hold New In Progress Complete Pending HW Consent Canceled" at bounding box center [724, 94] width 97 height 23
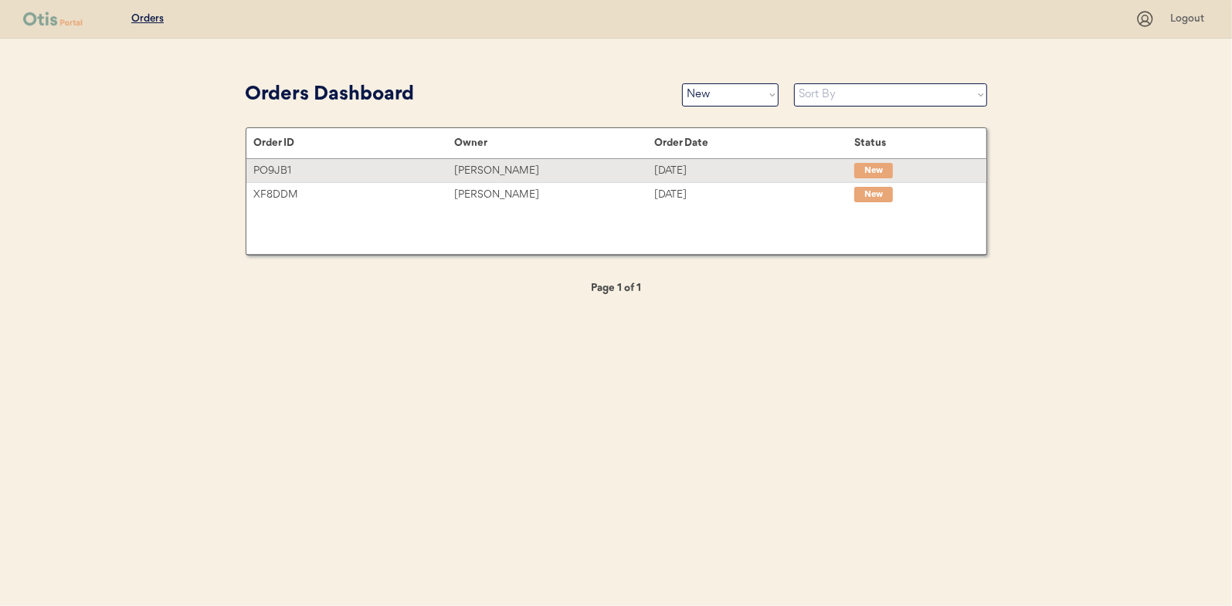
click at [492, 174] on div "[PERSON_NAME]" at bounding box center [554, 171] width 200 height 18
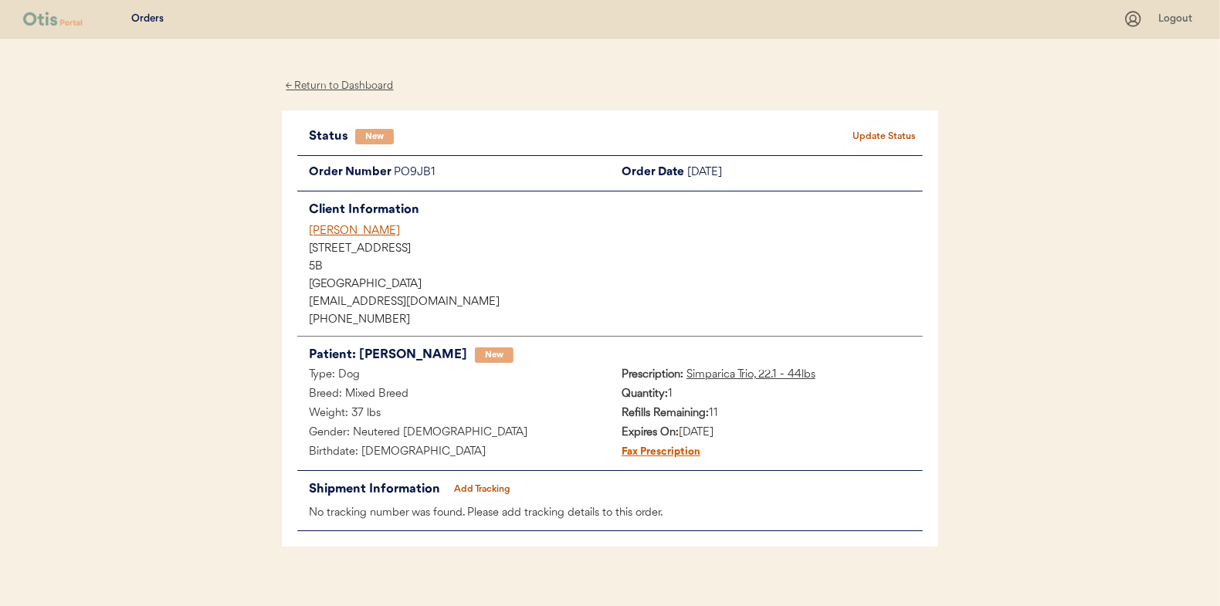
click at [870, 133] on button "Update Status" at bounding box center [884, 137] width 77 height 22
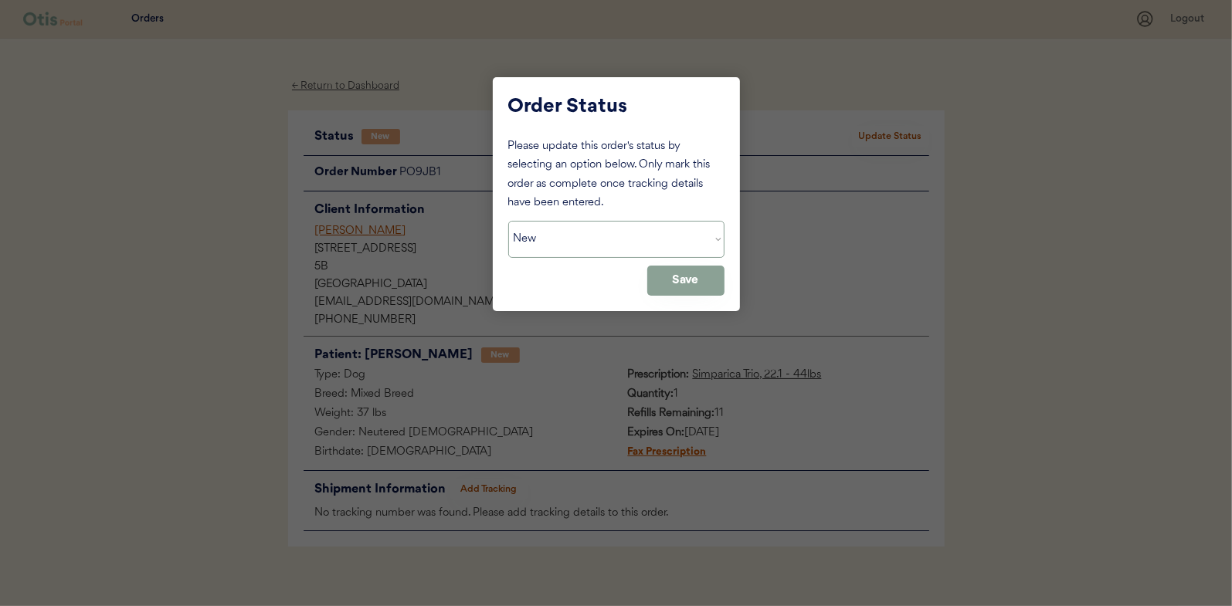
click at [541, 235] on select "Status On Hold New In Progress Complete Pending HW Consent Canceled" at bounding box center [616, 239] width 216 height 37
select select ""in_progress""
click at [508, 221] on select "Status On Hold New In Progress Complete Pending HW Consent Canceled" at bounding box center [616, 239] width 216 height 37
click at [687, 273] on button "Save" at bounding box center [685, 281] width 77 height 30
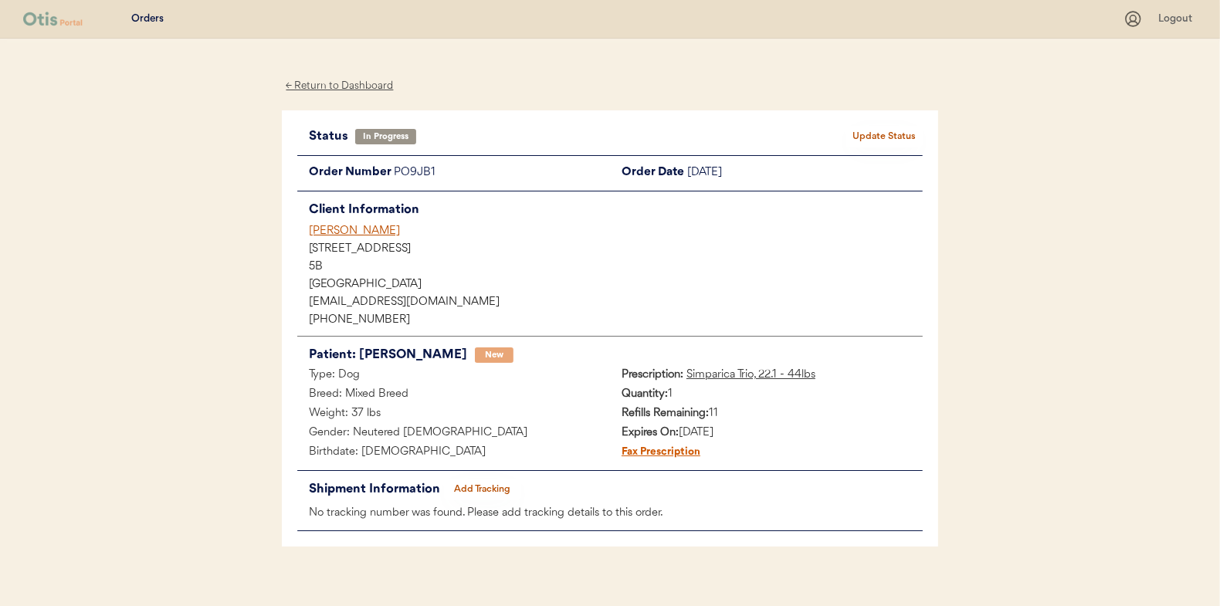
click at [330, 85] on div "← Return to Dashboard" at bounding box center [340, 86] width 116 height 18
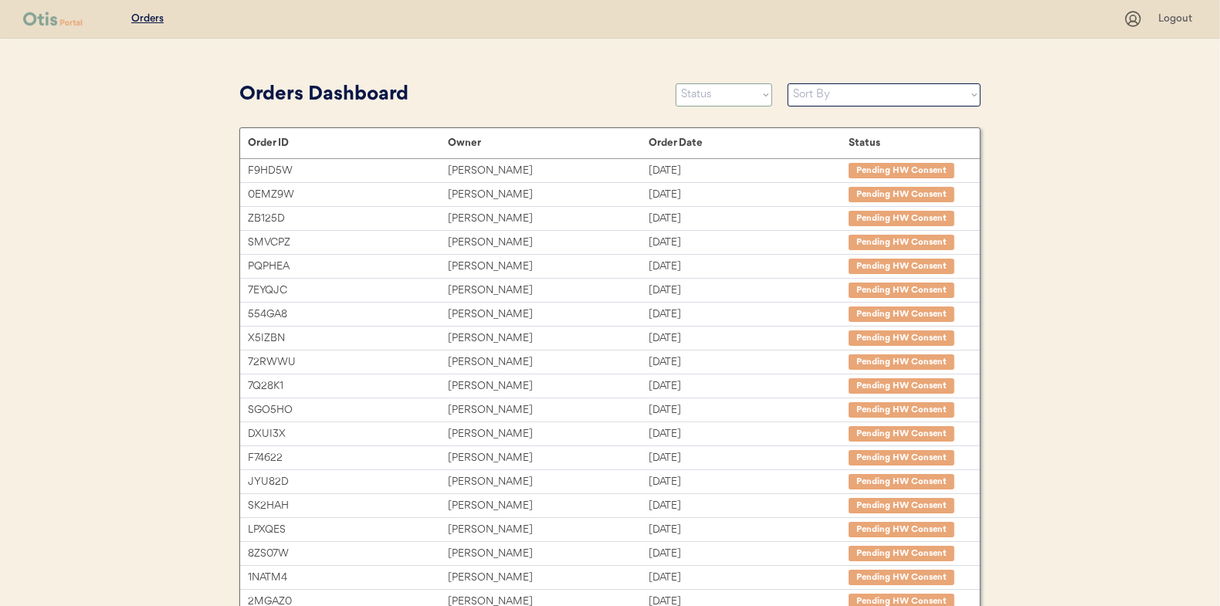
click at [710, 96] on select "Status On Hold New In Progress Complete Pending HW Consent Canceled" at bounding box center [724, 94] width 97 height 23
select select ""new""
click at [676, 83] on select "Status On Hold New In Progress Complete Pending HW Consent Canceled" at bounding box center [724, 94] width 97 height 23
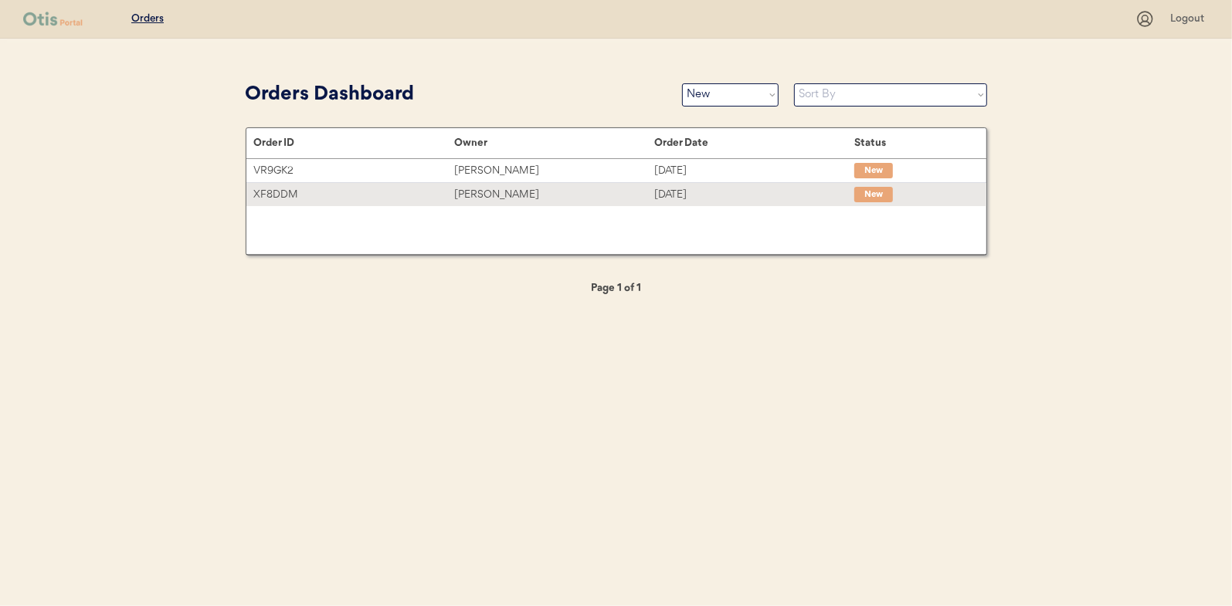
click at [480, 189] on div "[PERSON_NAME]" at bounding box center [554, 195] width 200 height 18
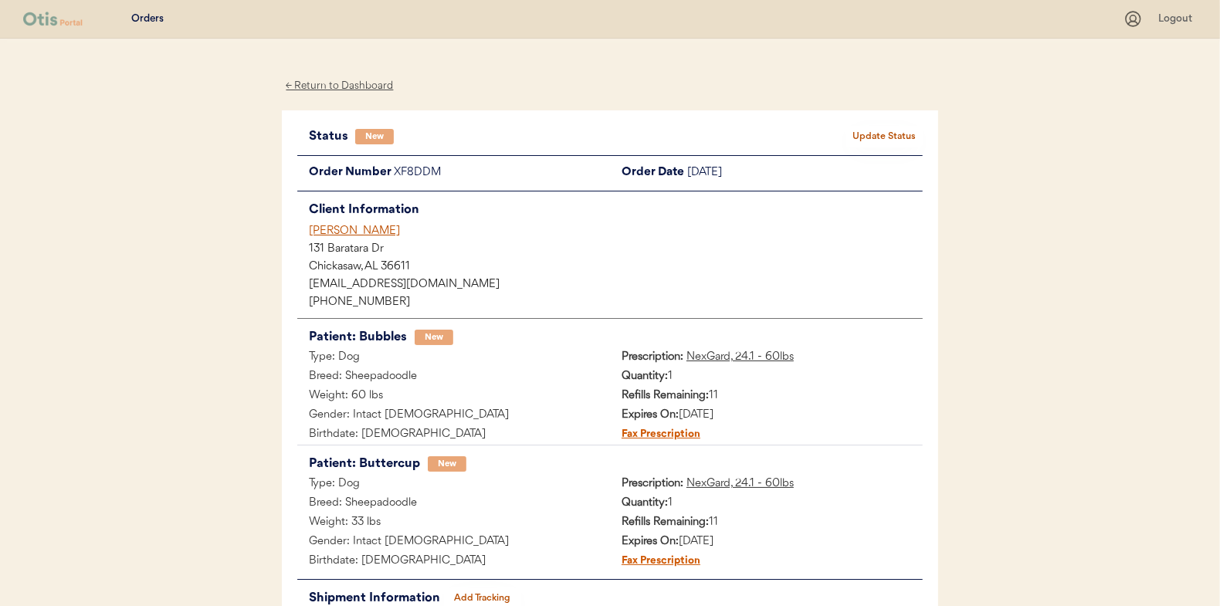
click at [873, 127] on button "Update Status" at bounding box center [884, 137] width 77 height 22
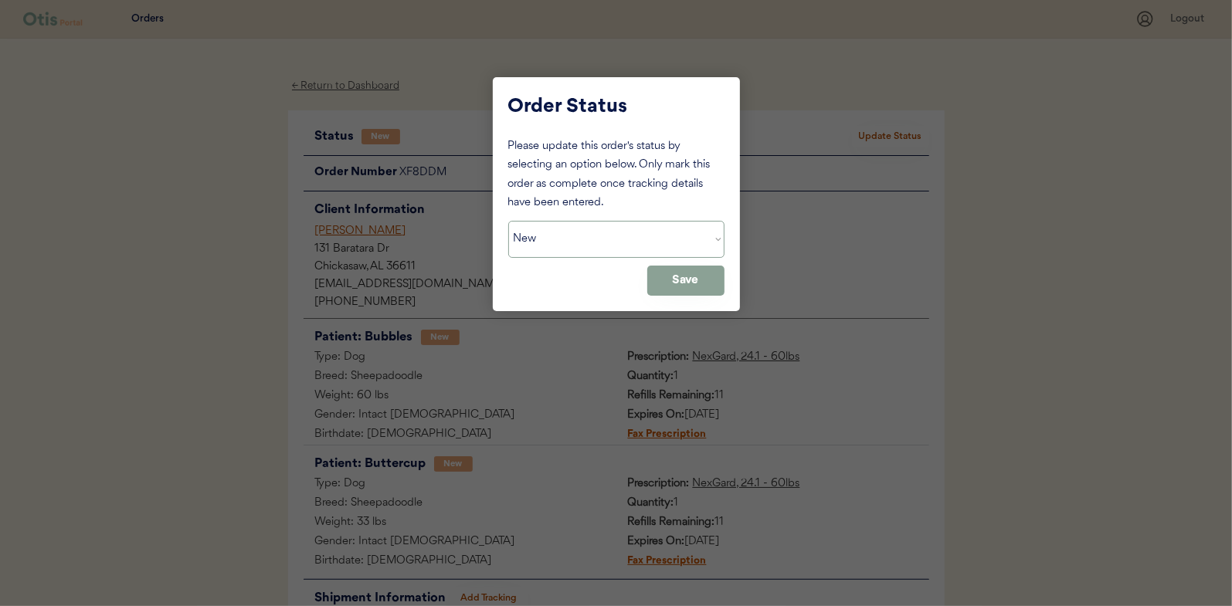
click at [549, 241] on select "Status On Hold New In Progress Complete Pending HW Consent Canceled" at bounding box center [616, 239] width 216 height 37
select select ""in_progress""
click at [508, 221] on select "Status On Hold New In Progress Complete Pending HW Consent Canceled" at bounding box center [616, 239] width 216 height 37
click at [672, 284] on button "Save" at bounding box center [685, 281] width 77 height 30
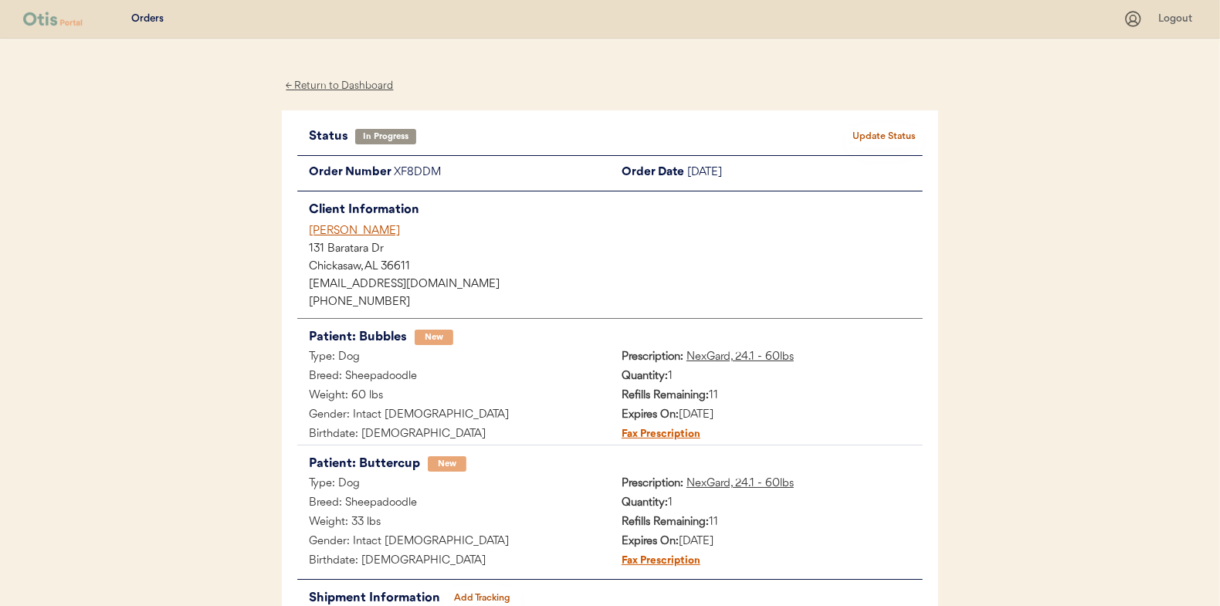
click at [359, 83] on div "← Return to Dashboard" at bounding box center [340, 86] width 116 height 18
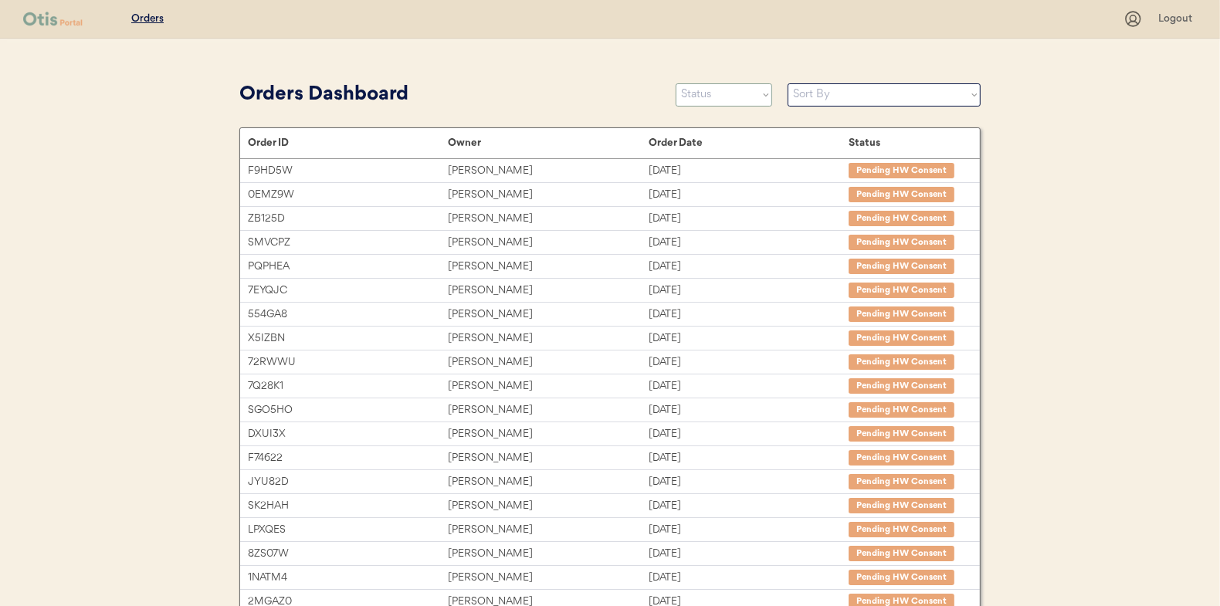
click at [710, 98] on select "Status On Hold New In Progress Complete Pending HW Consent Canceled" at bounding box center [724, 94] width 97 height 23
select select ""new""
click at [676, 83] on select "Status On Hold New In Progress Complete Pending HW Consent Canceled" at bounding box center [724, 94] width 97 height 23
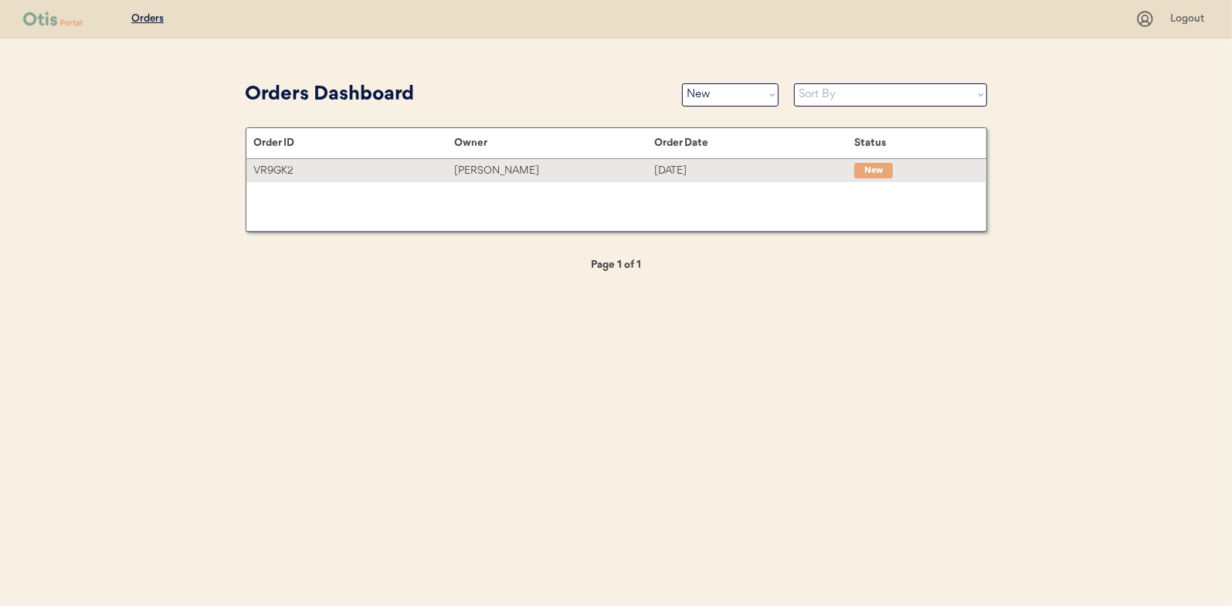
click at [487, 169] on div "[PERSON_NAME]" at bounding box center [554, 171] width 200 height 18
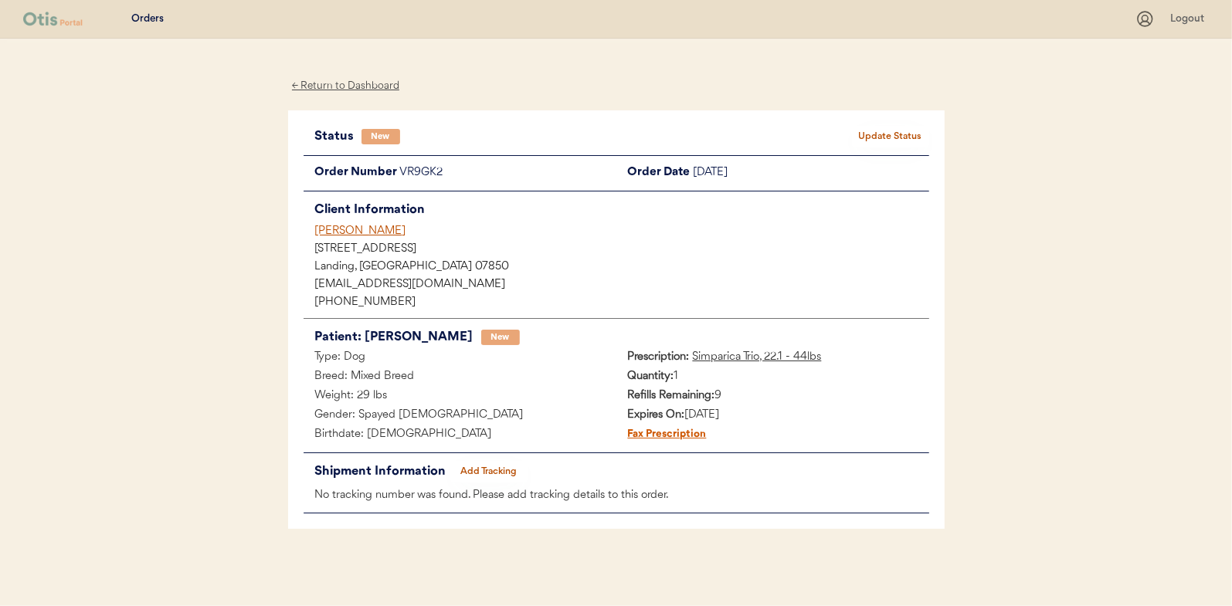
click at [908, 131] on button "Update Status" at bounding box center [890, 137] width 77 height 22
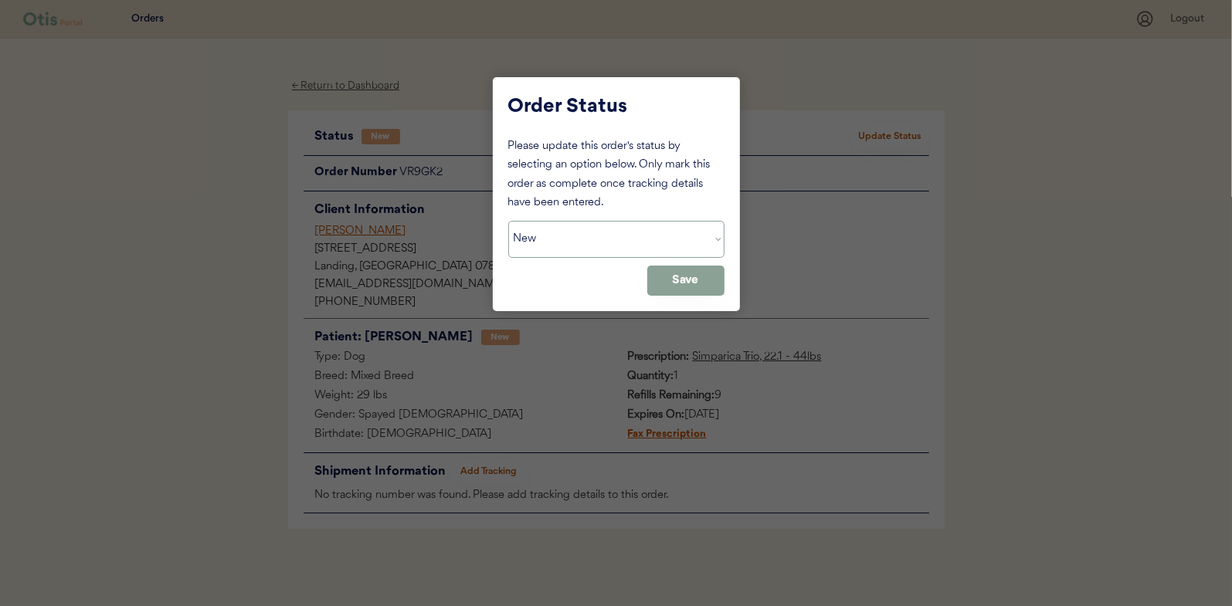
click at [565, 253] on select "Status On Hold New In Progress Complete Pending HW Consent Canceled" at bounding box center [616, 239] width 216 height 37
select select ""in_progress""
click at [508, 221] on select "Status On Hold New In Progress Complete Pending HW Consent Canceled" at bounding box center [616, 239] width 216 height 37
click at [685, 273] on button "Save" at bounding box center [685, 281] width 77 height 30
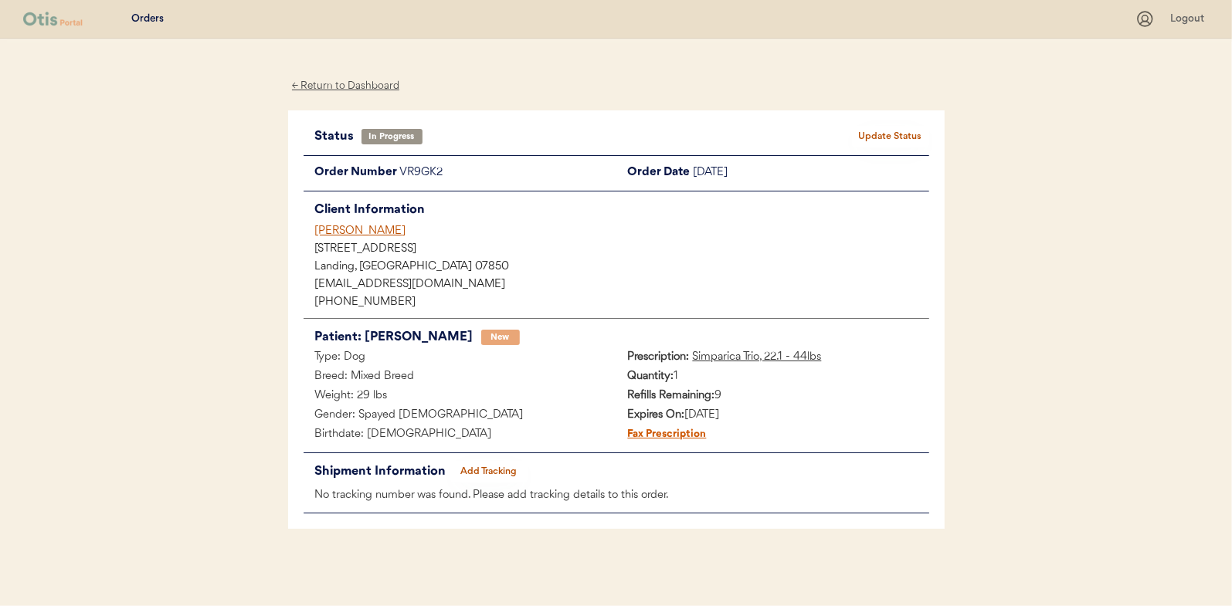
click at [344, 85] on div "← Return to Dashboard" at bounding box center [346, 86] width 116 height 18
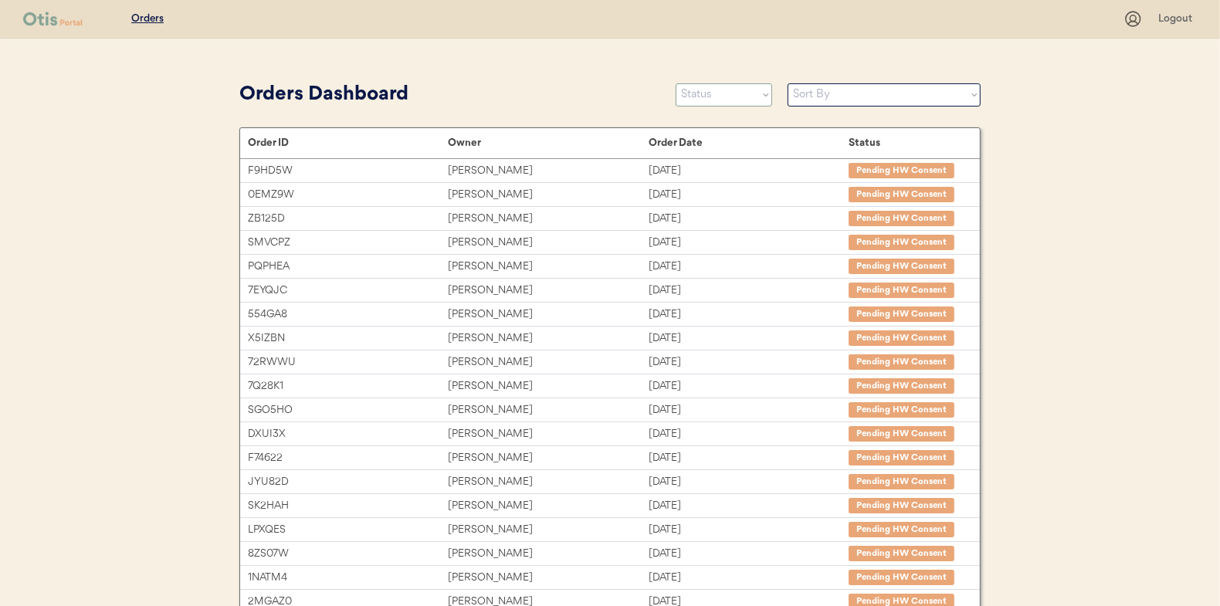
click at [720, 95] on select "Status On Hold New In Progress Complete Pending HW Consent Canceled" at bounding box center [724, 94] width 97 height 23
click at [676, 83] on select "Status On Hold New In Progress Complete Pending HW Consent Canceled" at bounding box center [724, 94] width 97 height 23
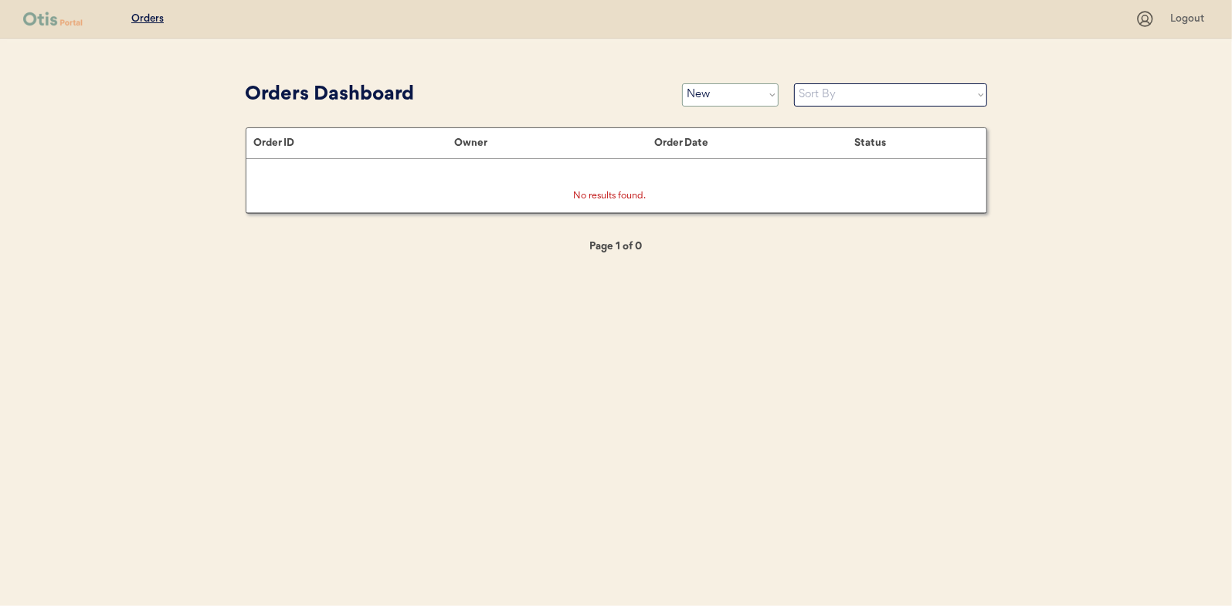
click at [754, 100] on select "Status On Hold New In Progress Complete Pending HW Consent Canceled" at bounding box center [730, 94] width 97 height 23
click at [682, 83] on select "Status On Hold New In Progress Complete Pending HW Consent Canceled" at bounding box center [730, 94] width 97 height 23
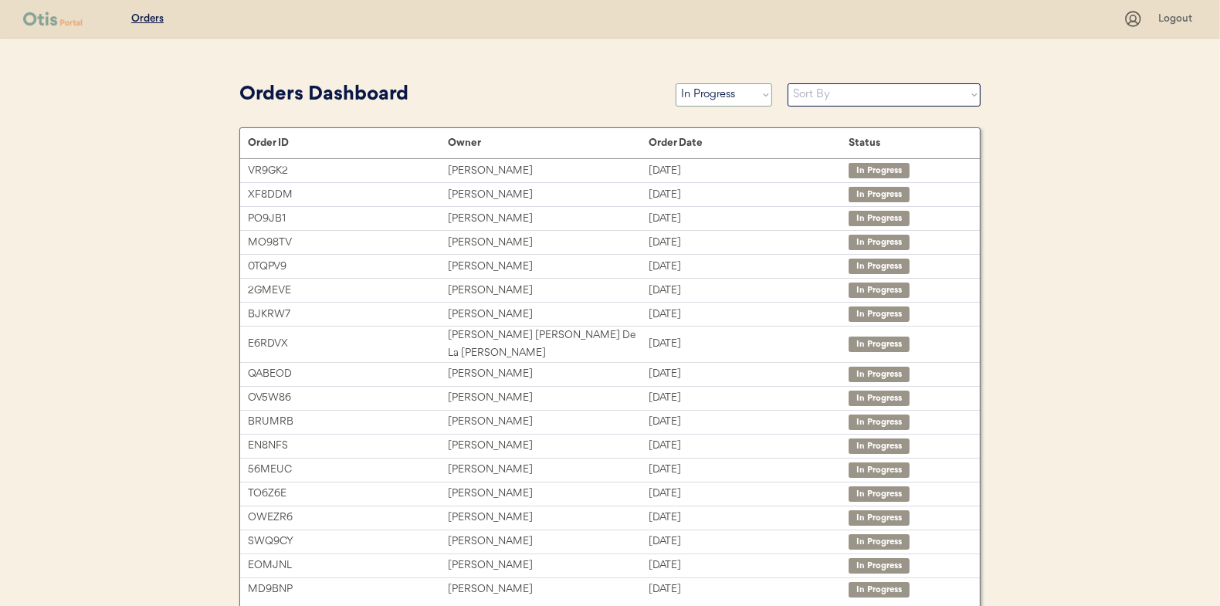
click at [710, 94] on select "Status On Hold New In Progress Complete Pending HW Consent Canceled" at bounding box center [724, 94] width 97 height 23
select select ""new""
click at [676, 83] on select "Status On Hold New In Progress Complete Pending HW Consent Canceled" at bounding box center [724, 94] width 97 height 23
